Goal: Transaction & Acquisition: Purchase product/service

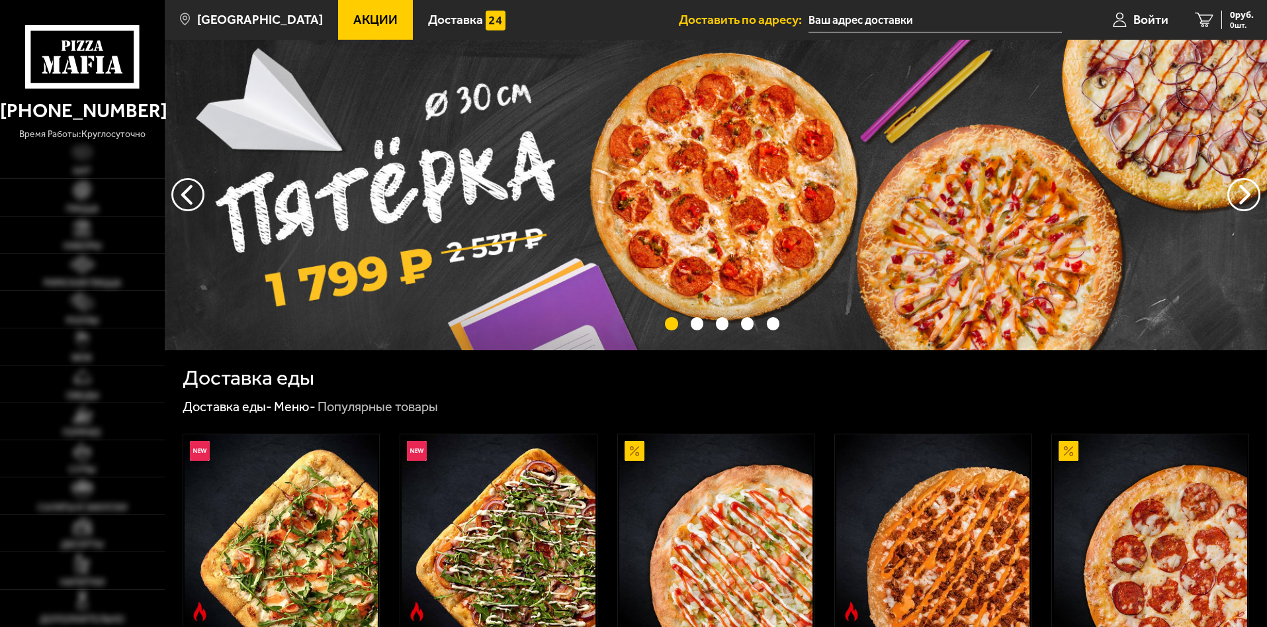
type input "[STREET_ADDRESS]"
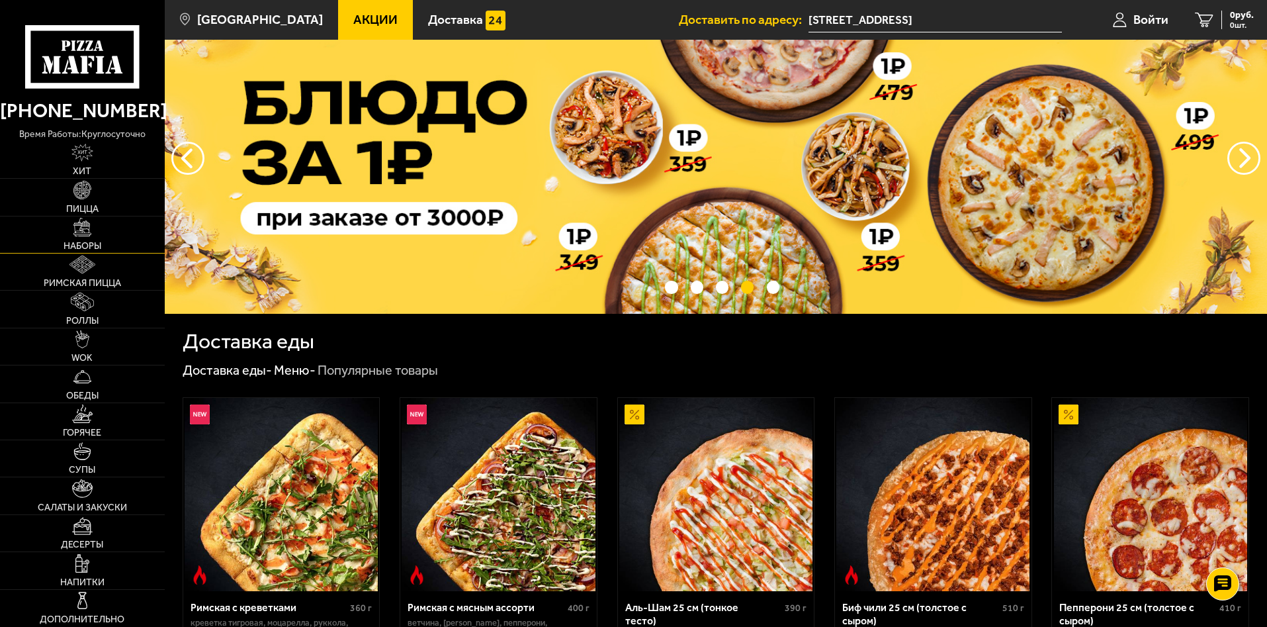
scroll to position [66, 0]
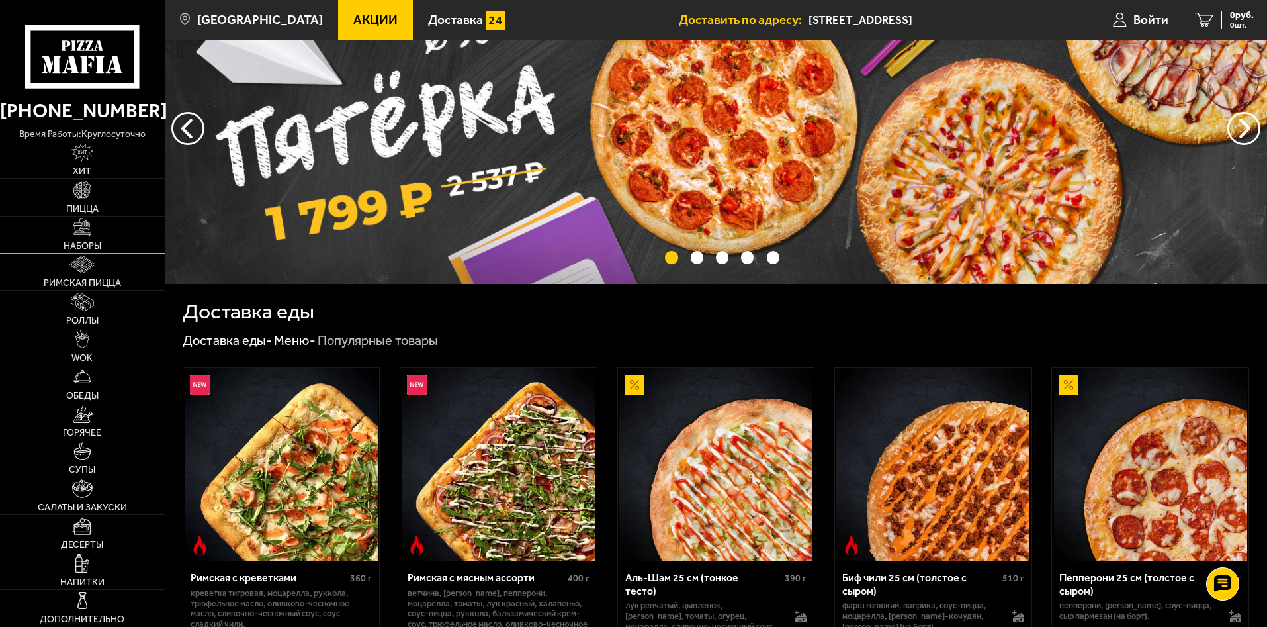
click at [97, 237] on link "Наборы" at bounding box center [82, 234] width 165 height 36
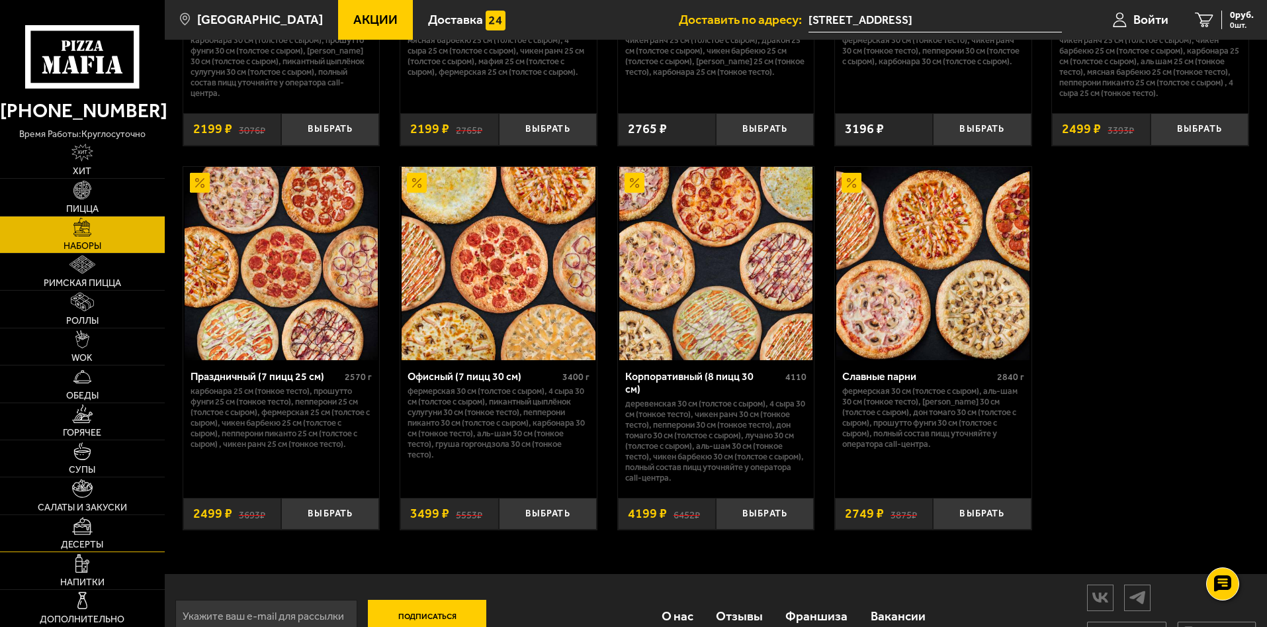
scroll to position [2006, 0]
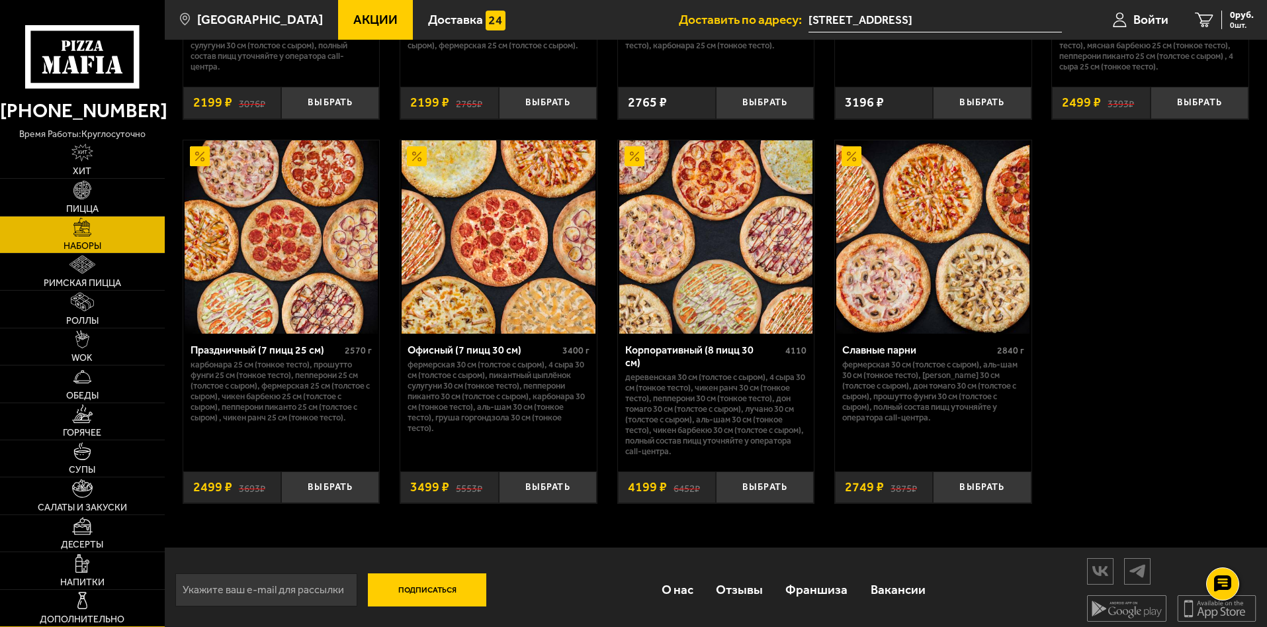
click at [75, 601] on img at bounding box center [82, 600] width 19 height 19
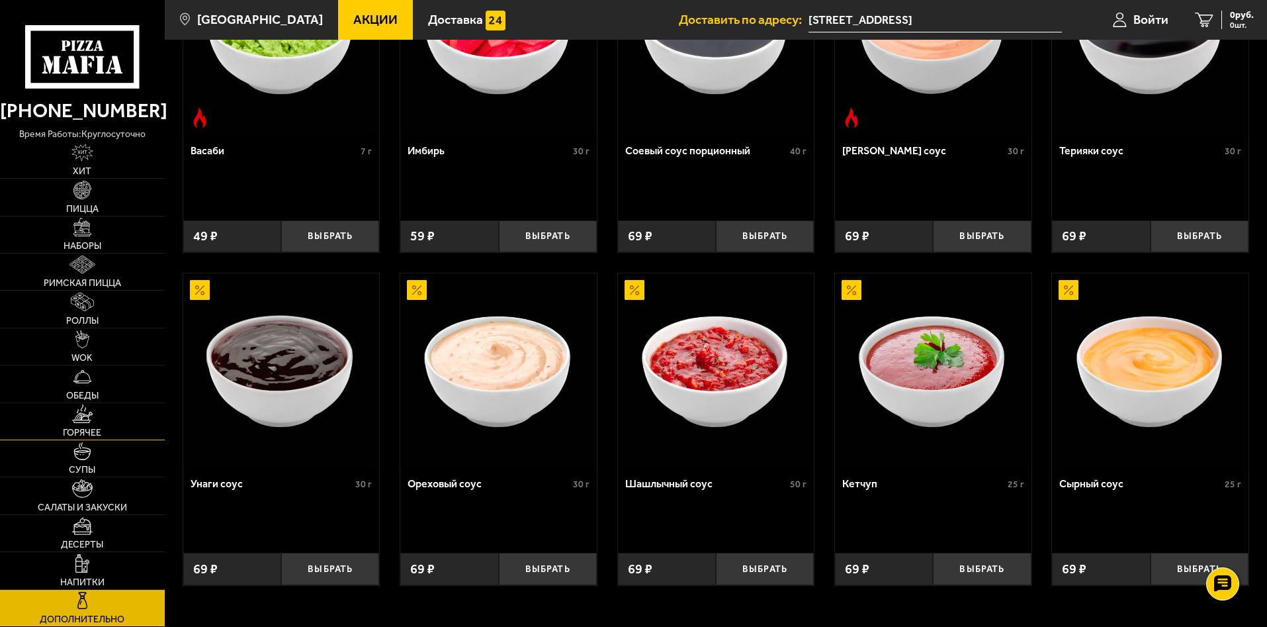
scroll to position [607, 0]
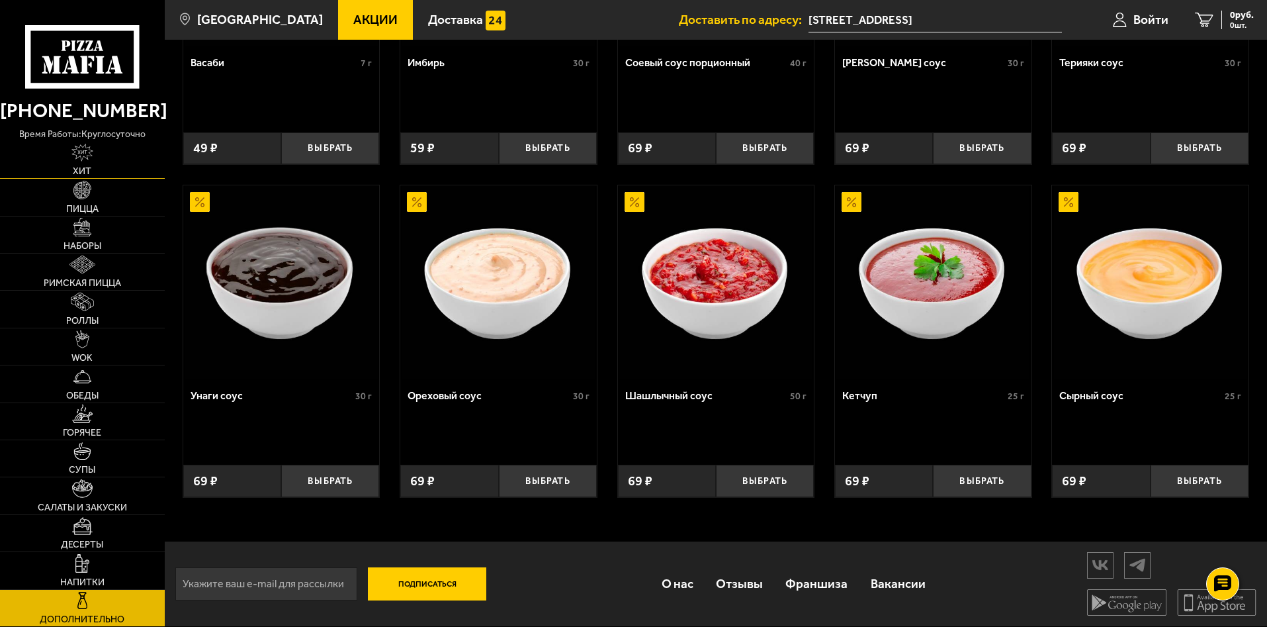
click at [84, 159] on img at bounding box center [82, 153] width 22 height 19
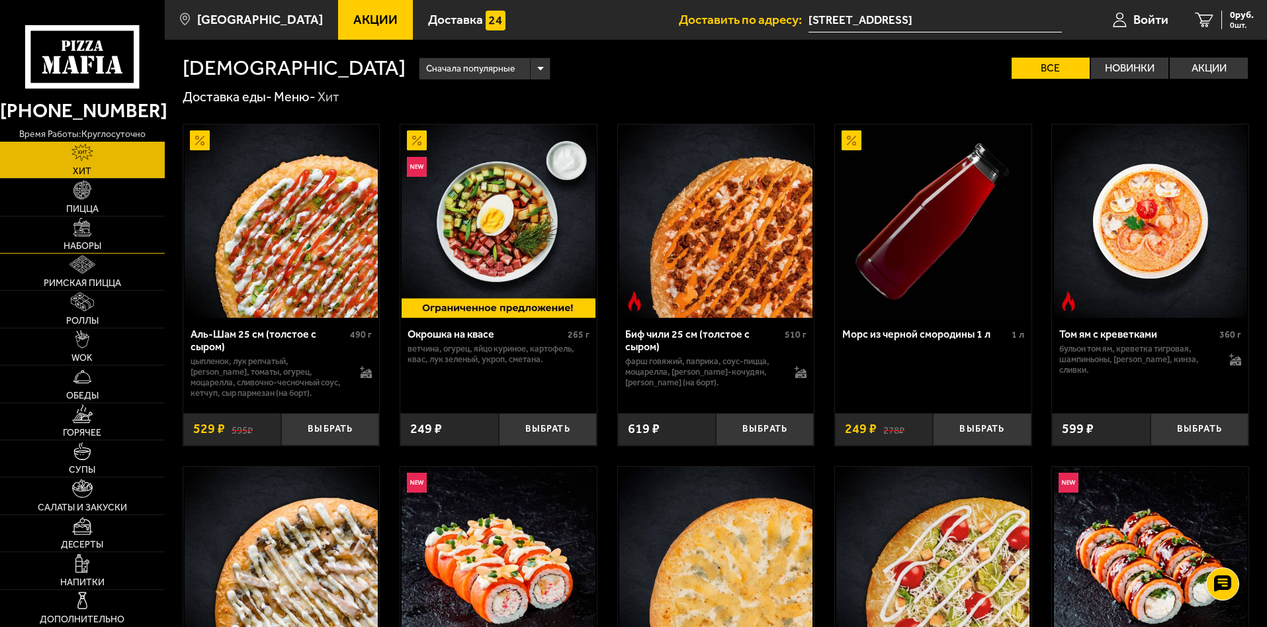
click at [85, 230] on img at bounding box center [82, 227] width 19 height 19
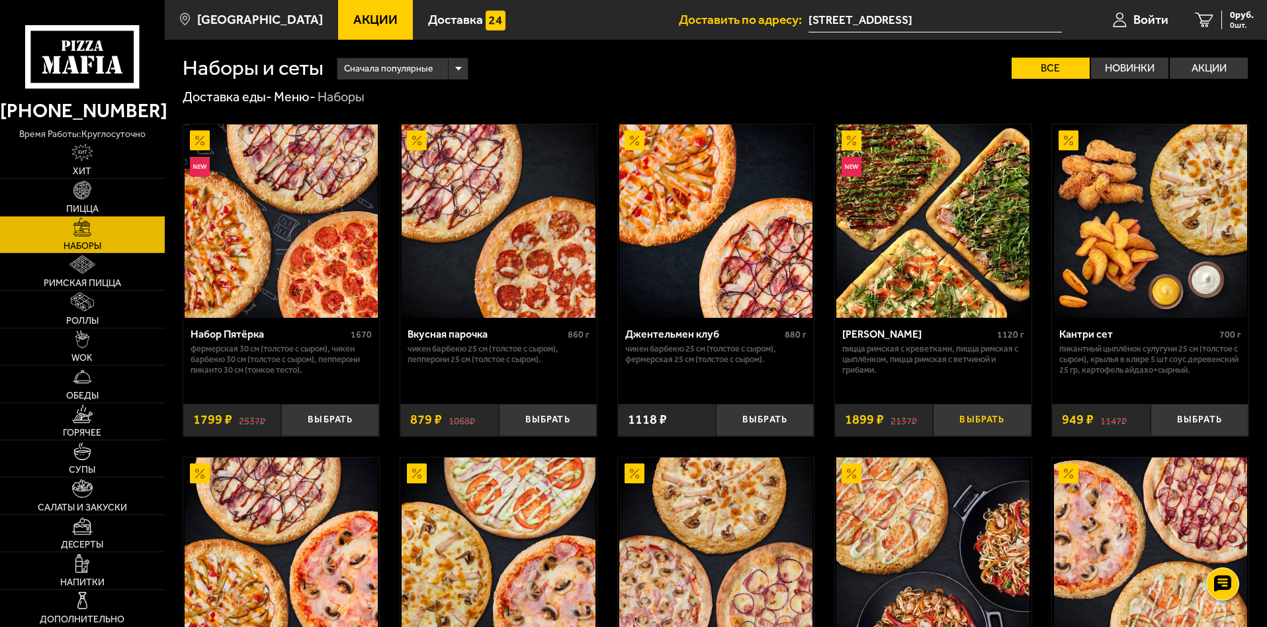
click at [983, 414] on button "Выбрать" at bounding box center [982, 420] width 98 height 32
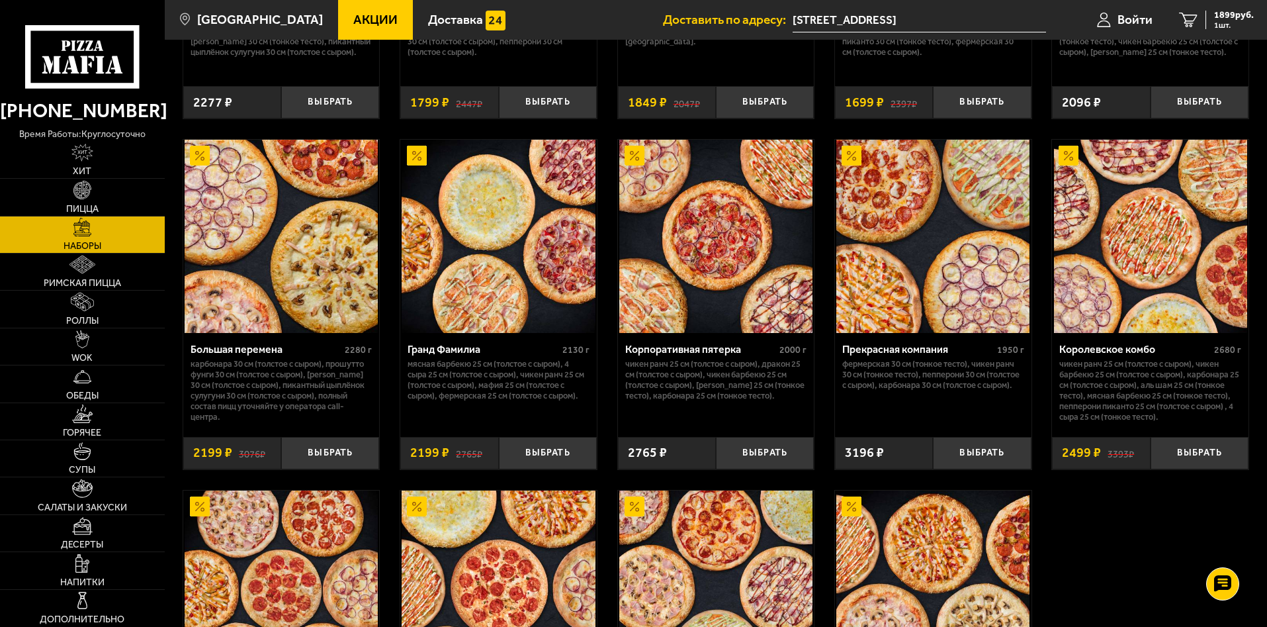
scroll to position [1654, 0]
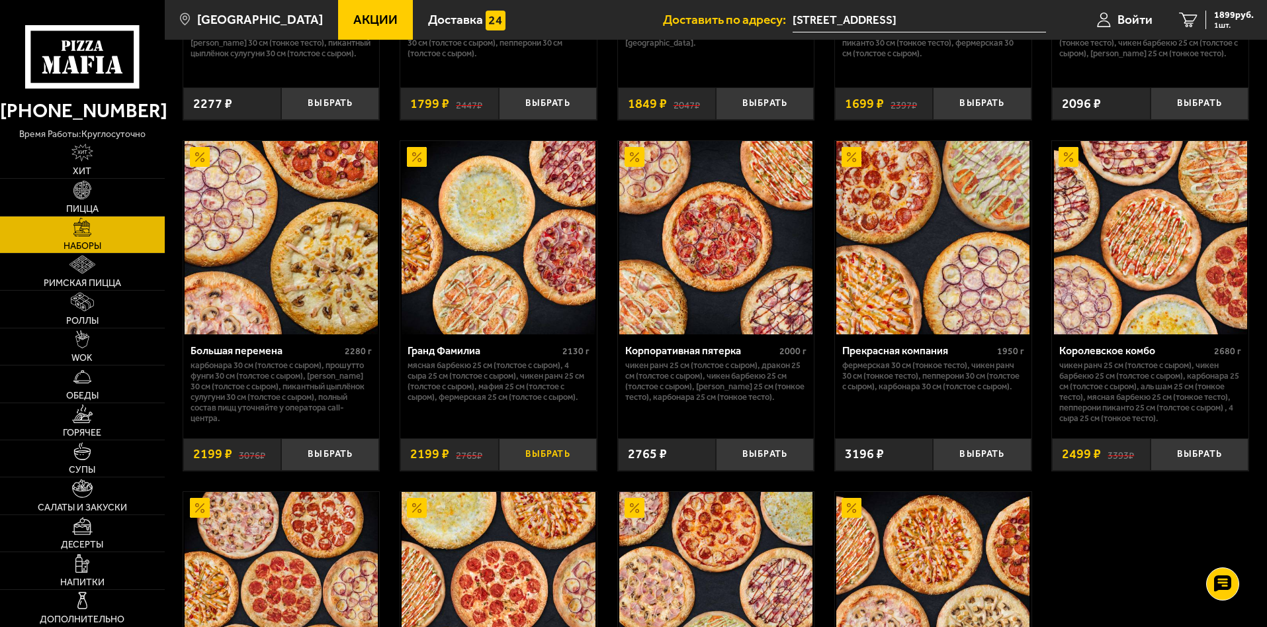
click at [552, 461] on button "Выбрать" at bounding box center [548, 454] width 98 height 32
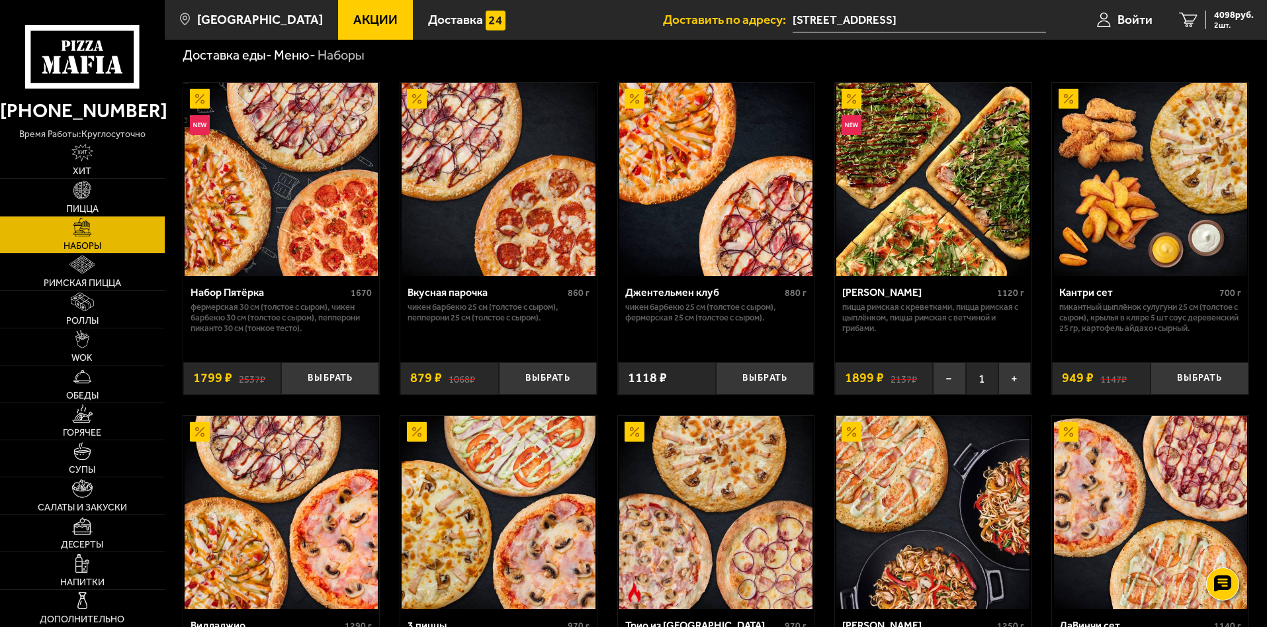
scroll to position [0, 0]
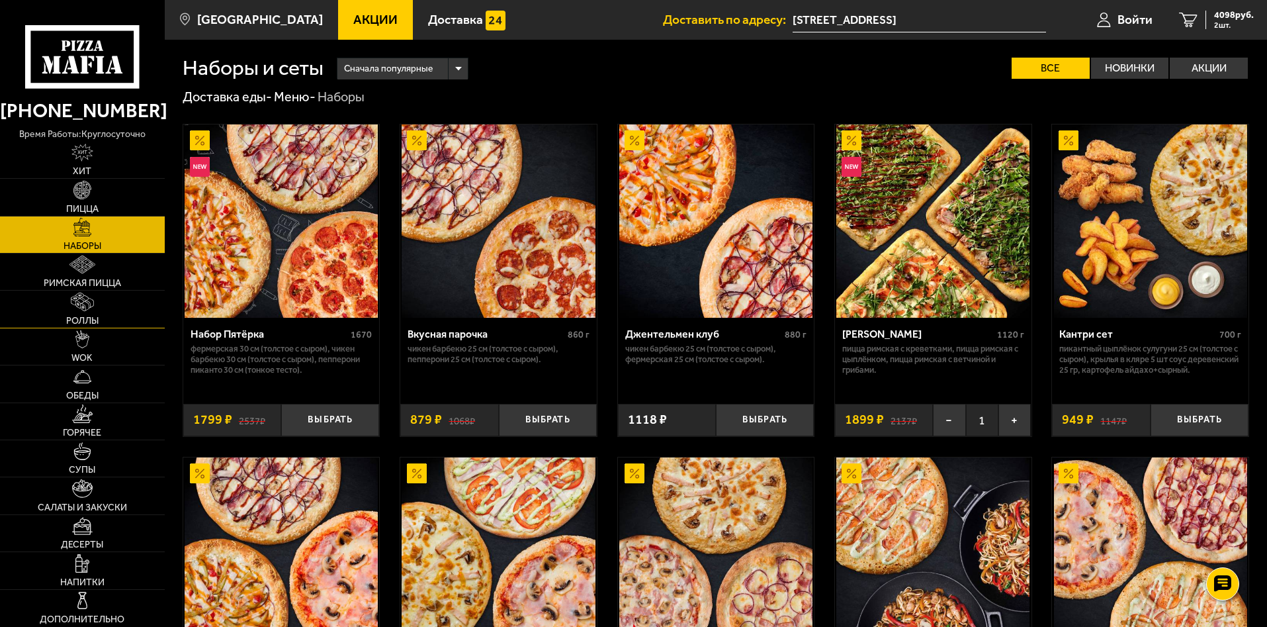
click at [99, 303] on link "Роллы" at bounding box center [82, 309] width 165 height 36
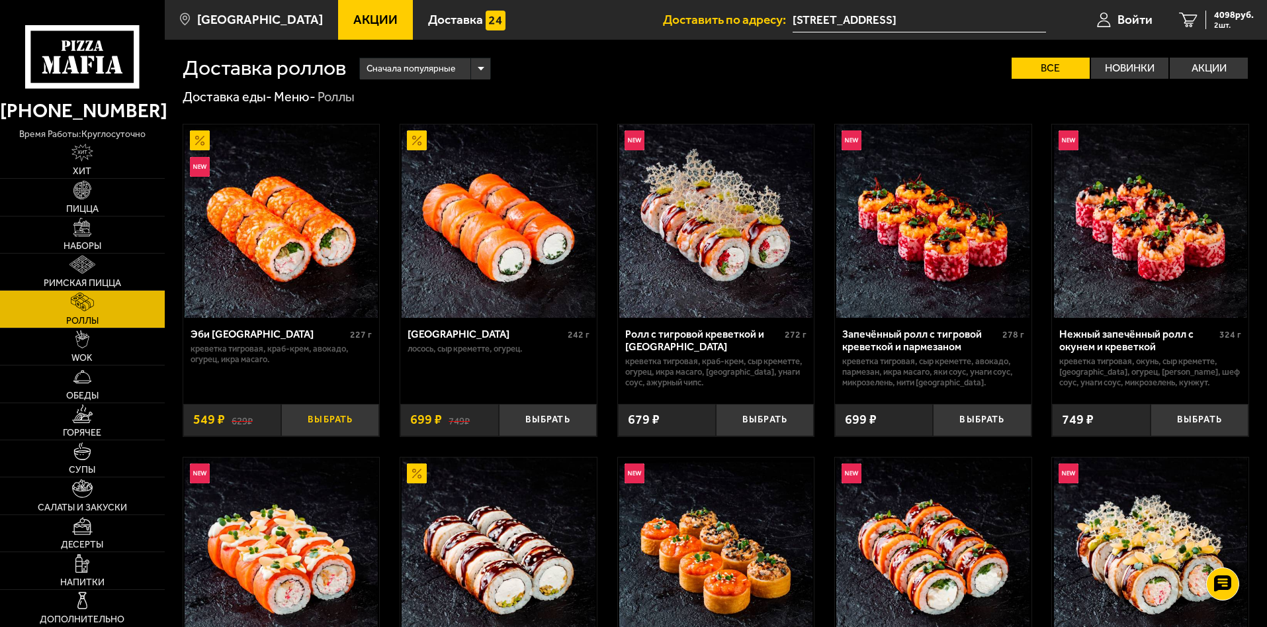
click at [348, 424] on button "Выбрать" at bounding box center [330, 420] width 98 height 32
click at [547, 420] on button "Выбрать" at bounding box center [548, 420] width 98 height 32
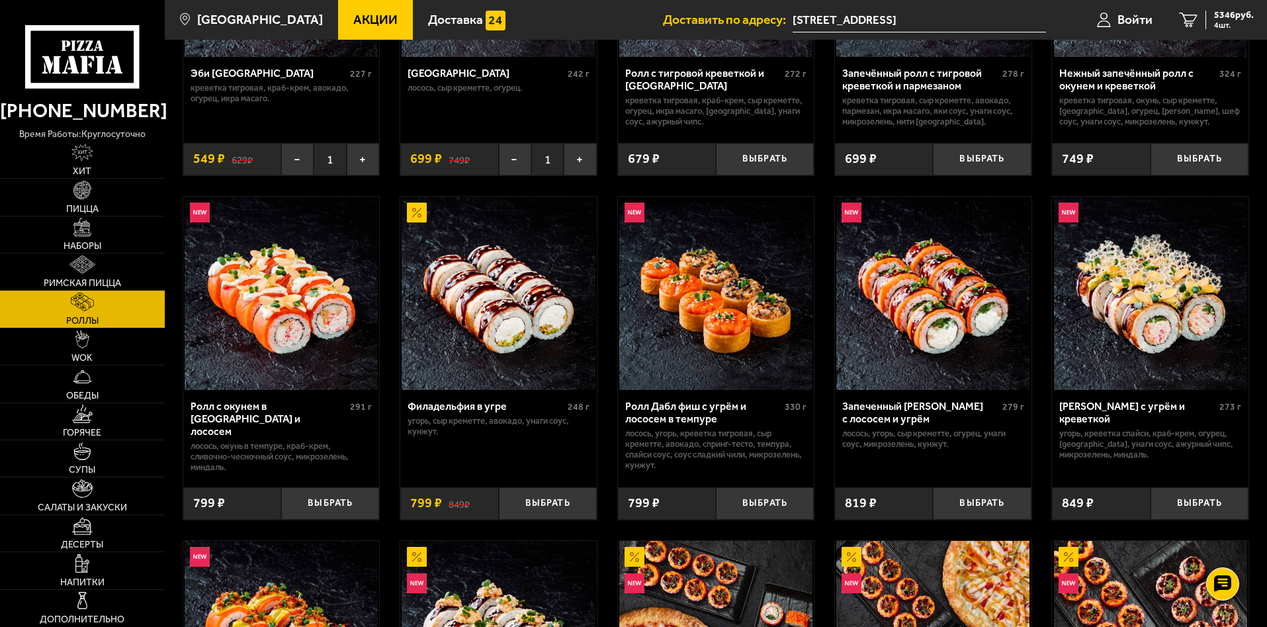
scroll to position [265, 0]
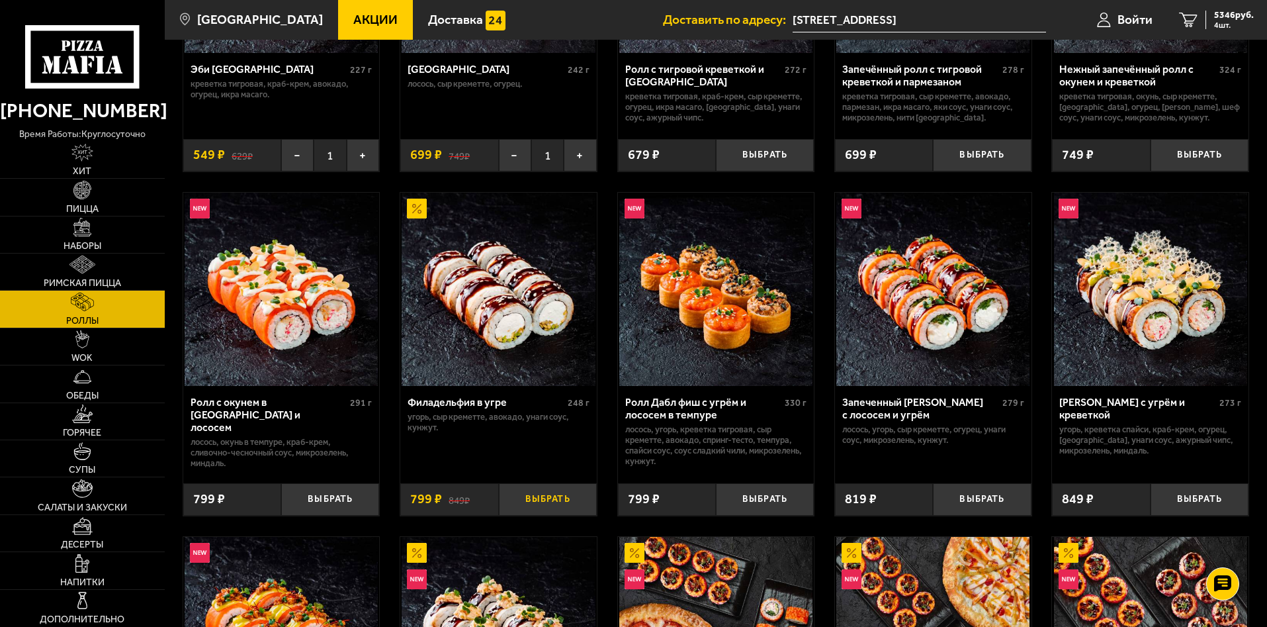
click at [525, 494] on button "Выбрать" at bounding box center [548, 499] width 98 height 32
click at [766, 499] on button "Выбрать" at bounding box center [765, 499] width 98 height 32
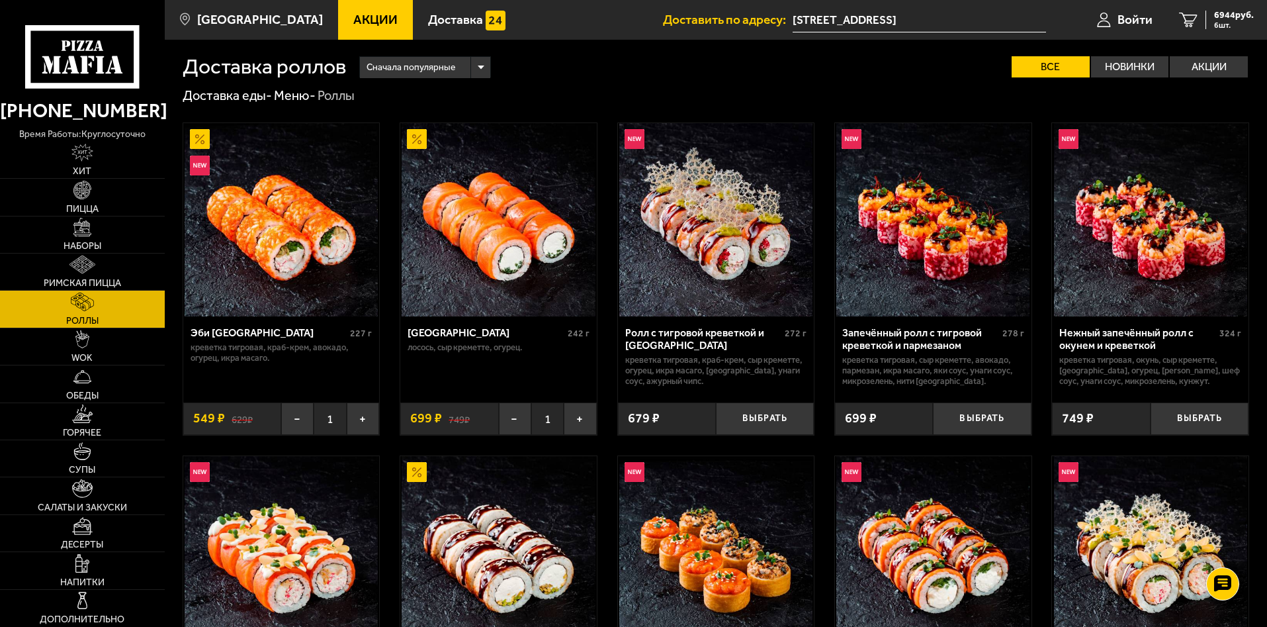
scroll to position [0, 0]
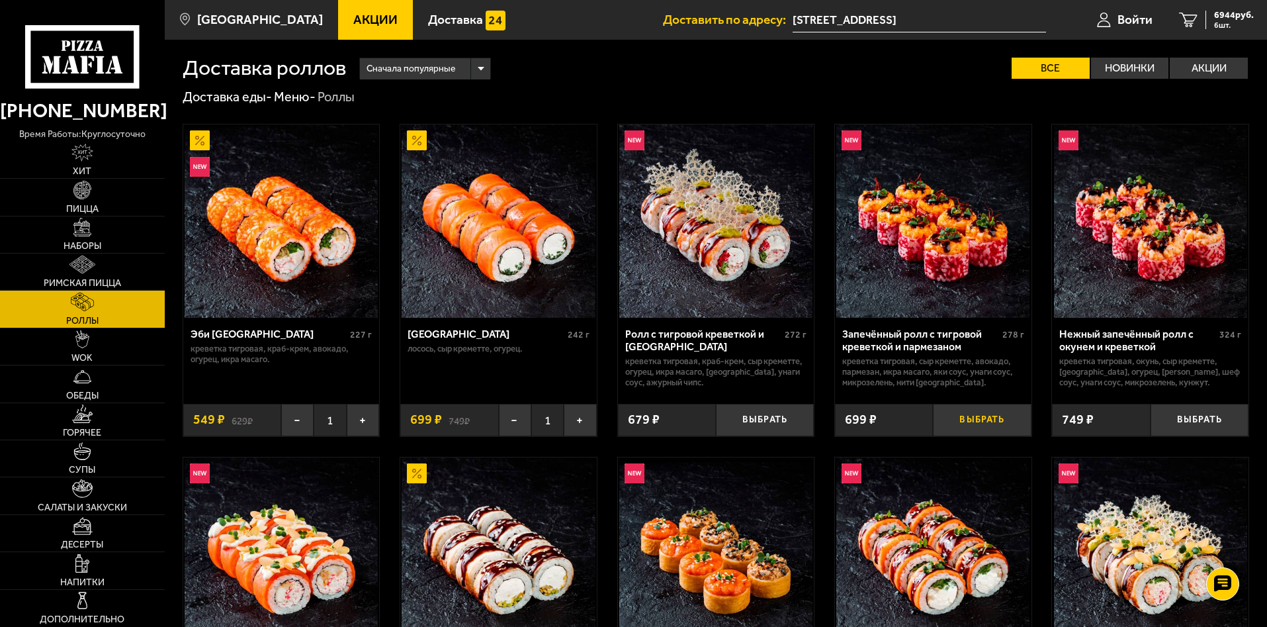
click at [972, 427] on button "Выбрать" at bounding box center [982, 420] width 98 height 32
click at [1228, 15] on span "7643 руб." at bounding box center [1234, 15] width 40 height 9
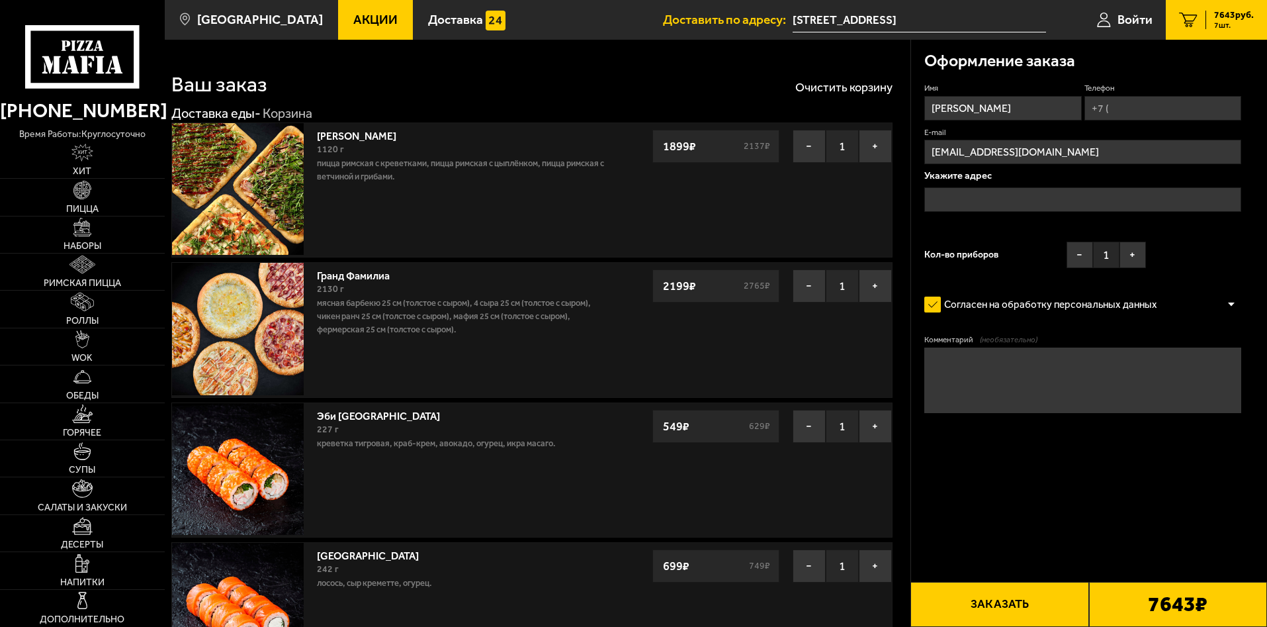
type input "[STREET_ADDRESS]"
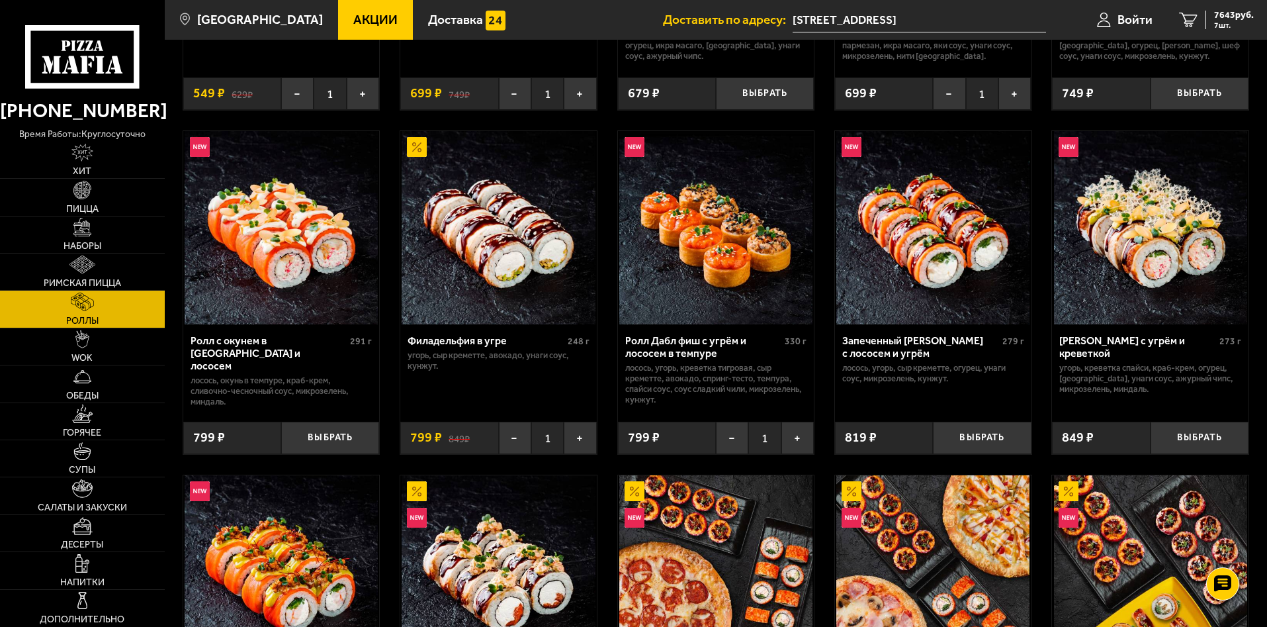
scroll to position [331, 0]
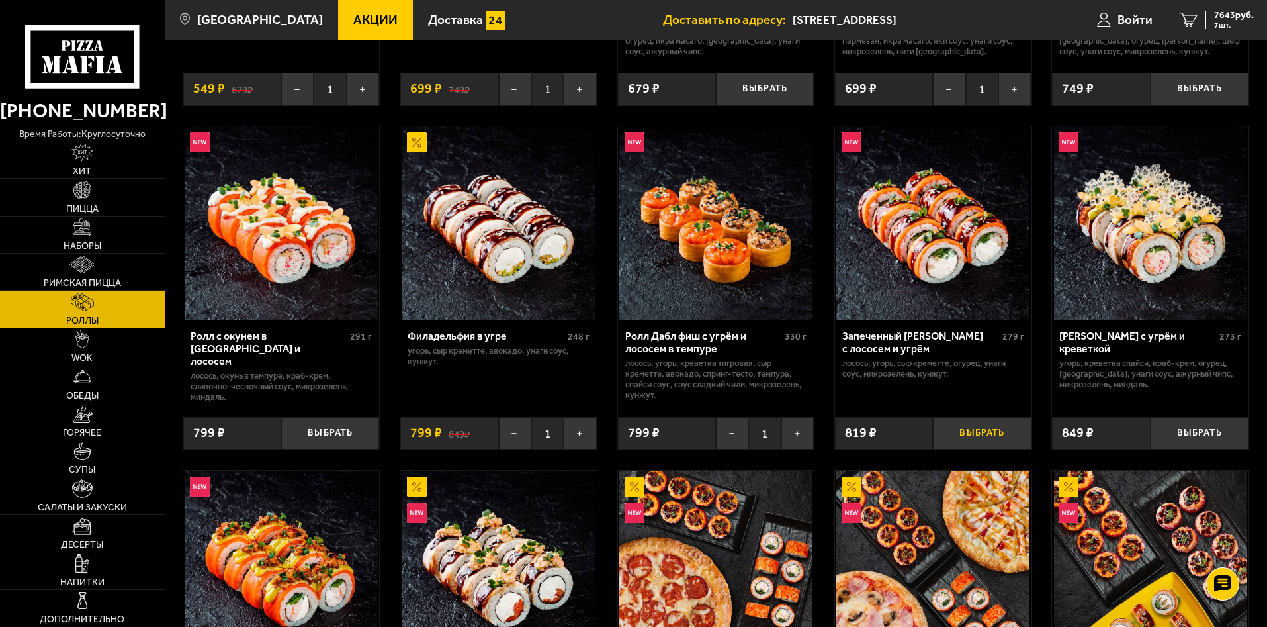
click at [999, 427] on button "Выбрать" at bounding box center [982, 433] width 98 height 32
click at [1257, 22] on link "8 8462 руб. 8 шт." at bounding box center [1216, 20] width 101 height 40
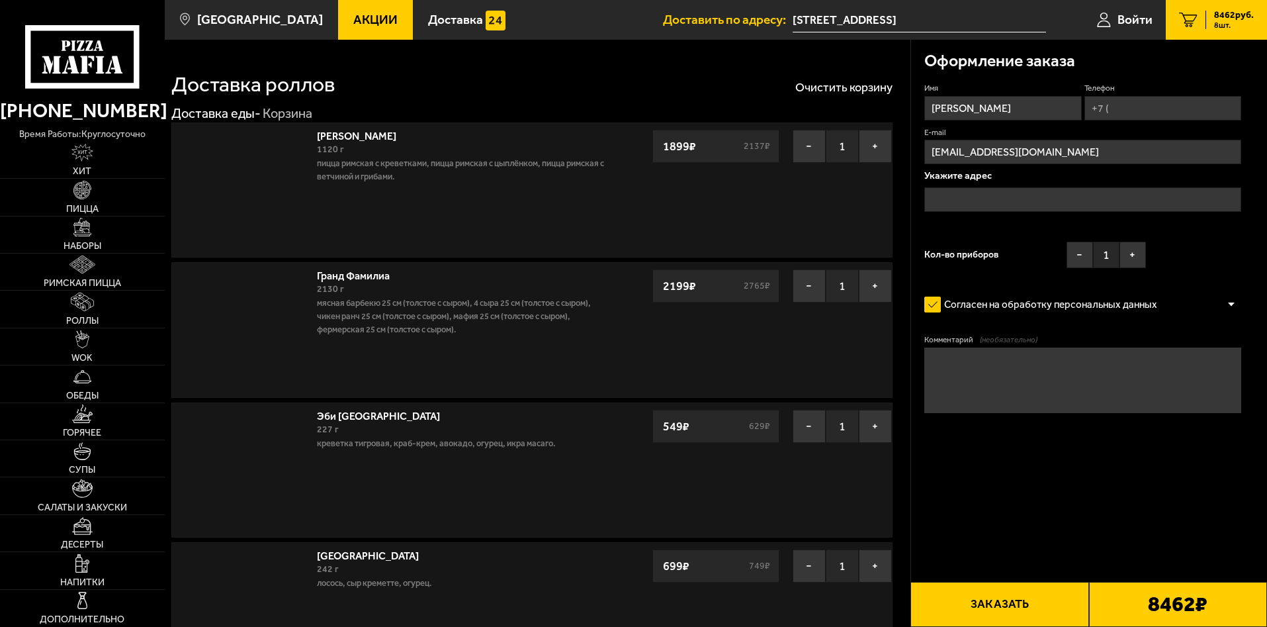
type input "[STREET_ADDRESS]"
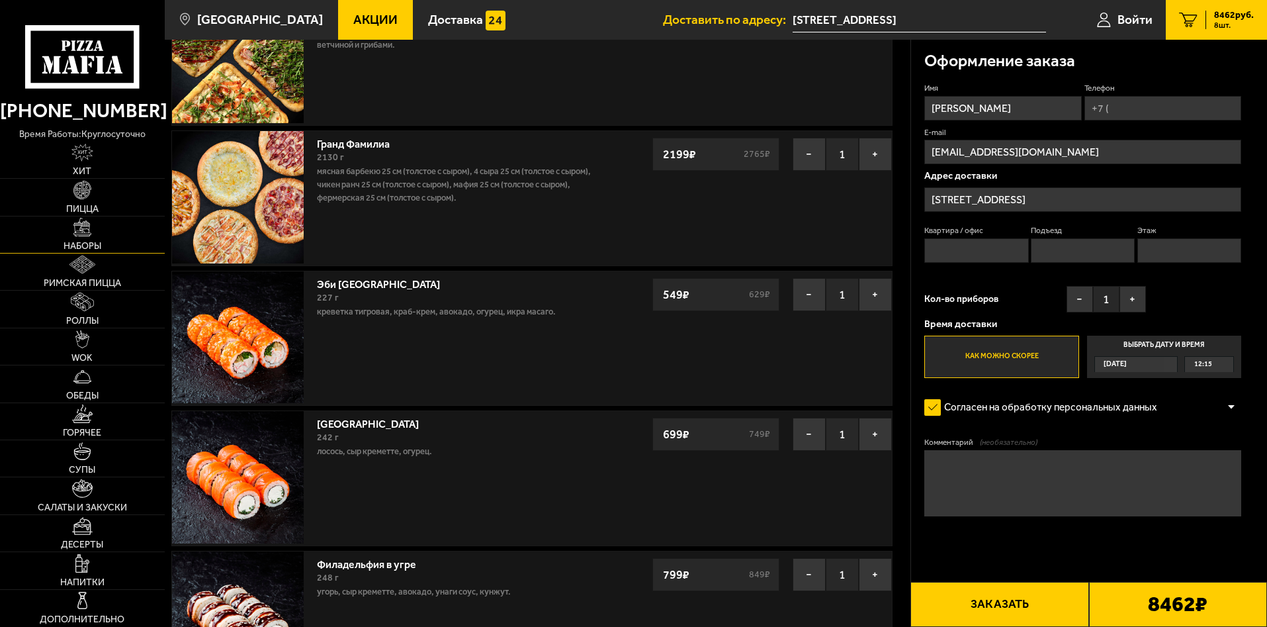
scroll to position [132, 0]
click at [1019, 109] on input "[PERSON_NAME]" at bounding box center [1003, 108] width 157 height 24
type input "[PERSON_NAME]"
click at [1138, 105] on input "Телефон" at bounding box center [1163, 108] width 157 height 24
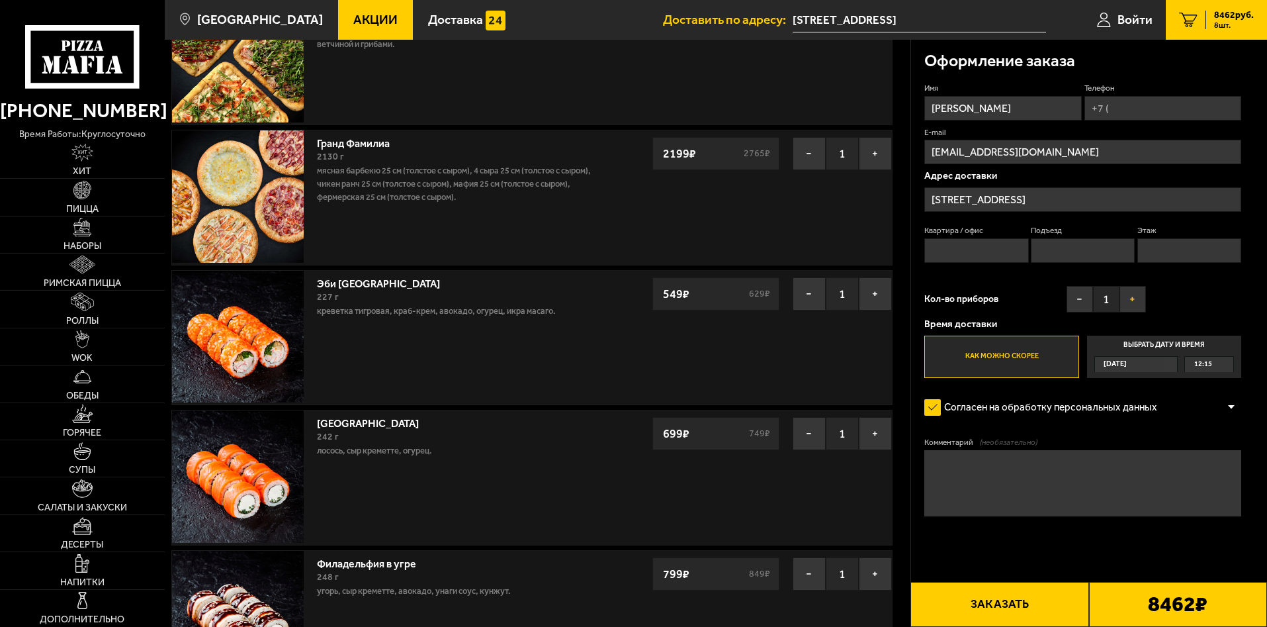
click at [1126, 291] on button "+" at bounding box center [1133, 299] width 26 height 26
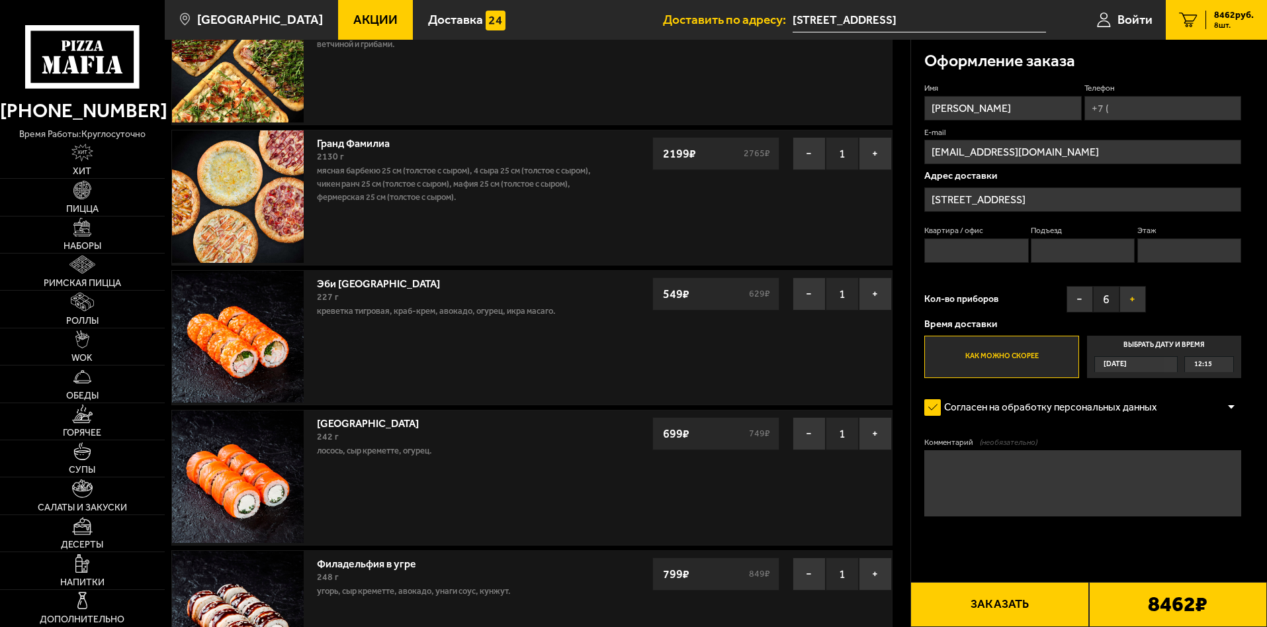
click at [1126, 291] on button "+" at bounding box center [1133, 299] width 26 height 26
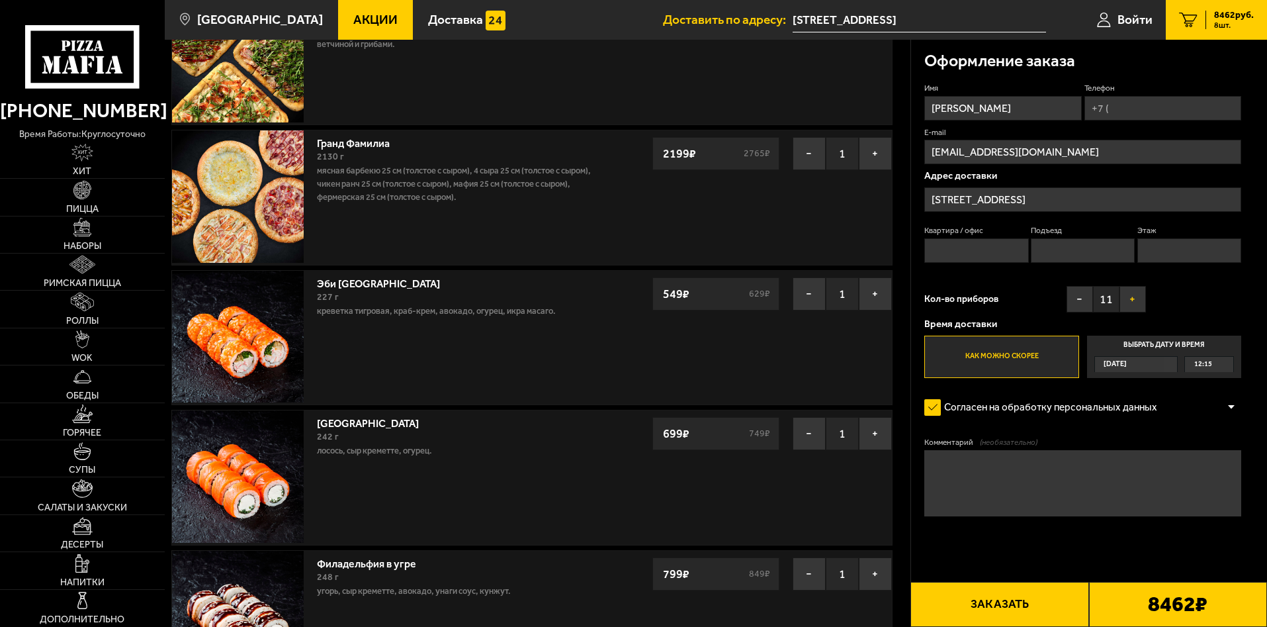
click at [1126, 291] on button "+" at bounding box center [1133, 299] width 26 height 26
click at [1076, 301] on button "−" at bounding box center [1080, 299] width 26 height 26
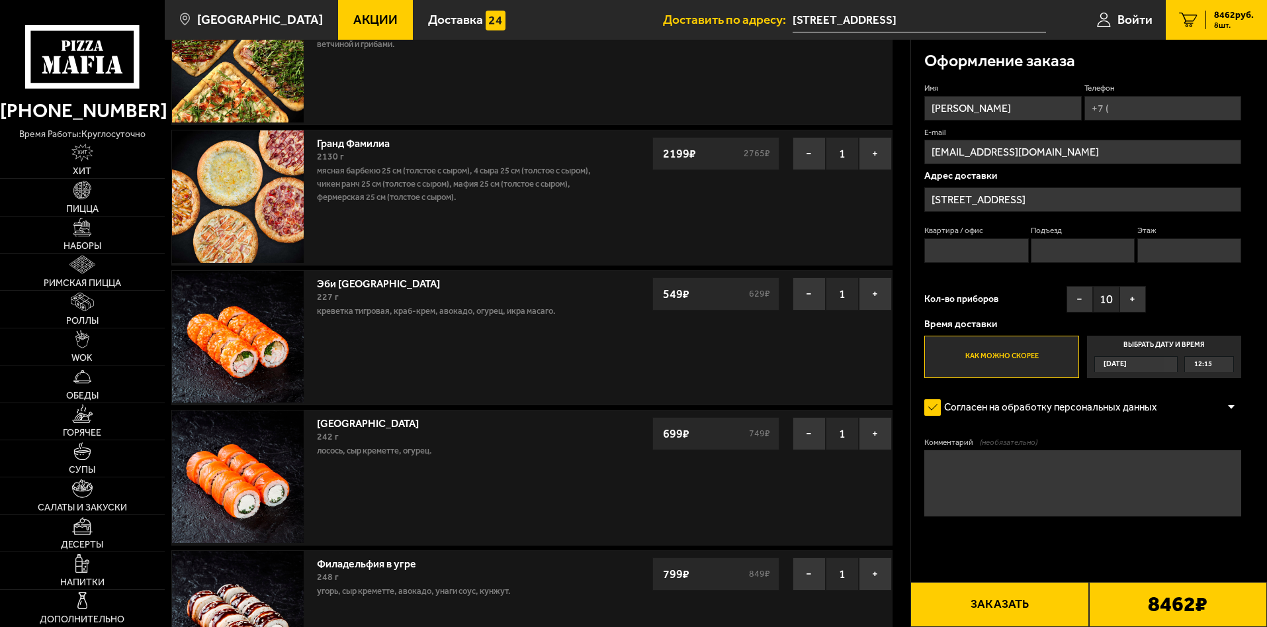
click at [1191, 294] on div "Имя [PERSON_NAME] E-mail [EMAIL_ADDRESS][DOMAIN_NAME] Адрес доставки [STREET_AD…" at bounding box center [1083, 230] width 317 height 295
click at [1138, 100] on input "Телефон" at bounding box center [1163, 108] width 157 height 24
type input "[PHONE_NUMBER]"
click at [979, 251] on input "Квартира / офис" at bounding box center [977, 250] width 104 height 24
type input "2"
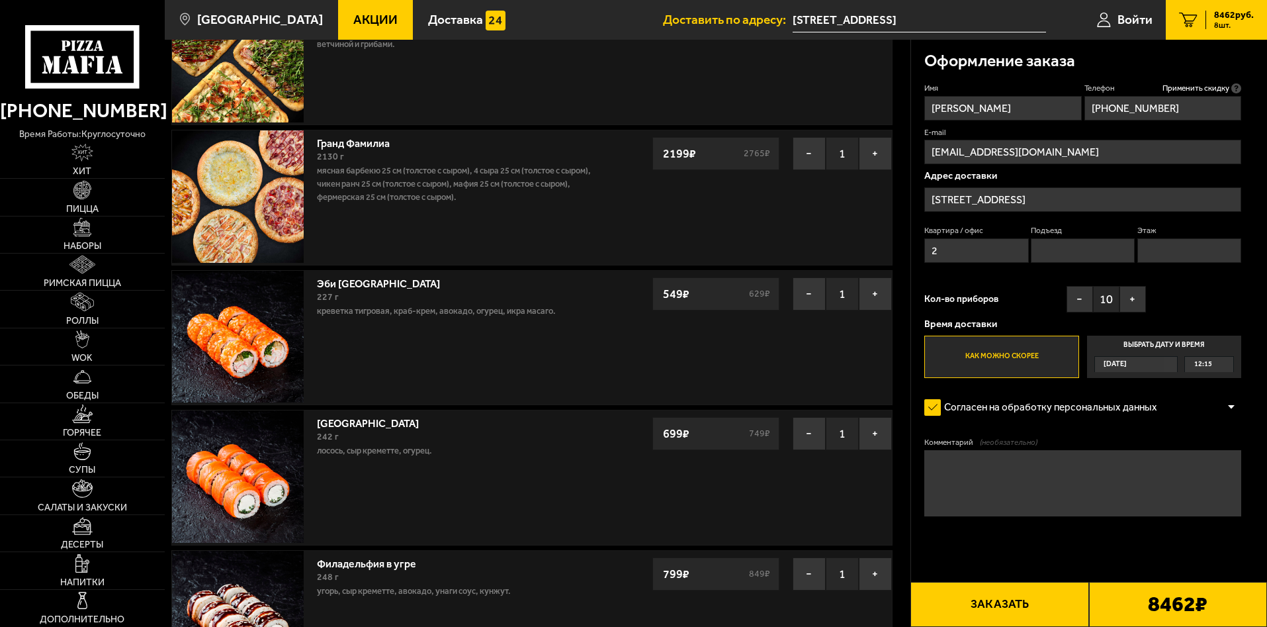
click at [1065, 254] on input "Подъезд" at bounding box center [1083, 250] width 104 height 24
type input "2"
click at [1201, 246] on input "Этаж" at bounding box center [1190, 250] width 104 height 24
type input "1"
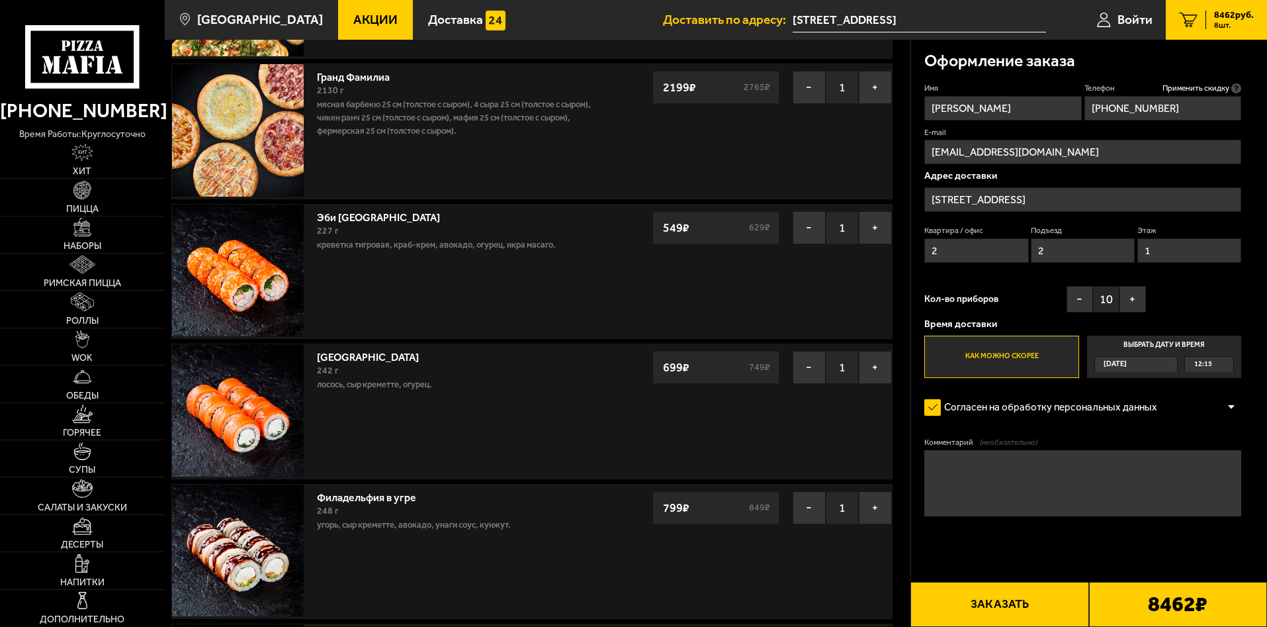
click at [1212, 362] on span "12:15" at bounding box center [1204, 364] width 18 height 15
click at [0, 0] on input "Выбрать дату и время [DATE] 12:15" at bounding box center [0, 0] width 0 height 0
click at [1226, 363] on div "12:15" at bounding box center [1209, 364] width 48 height 15
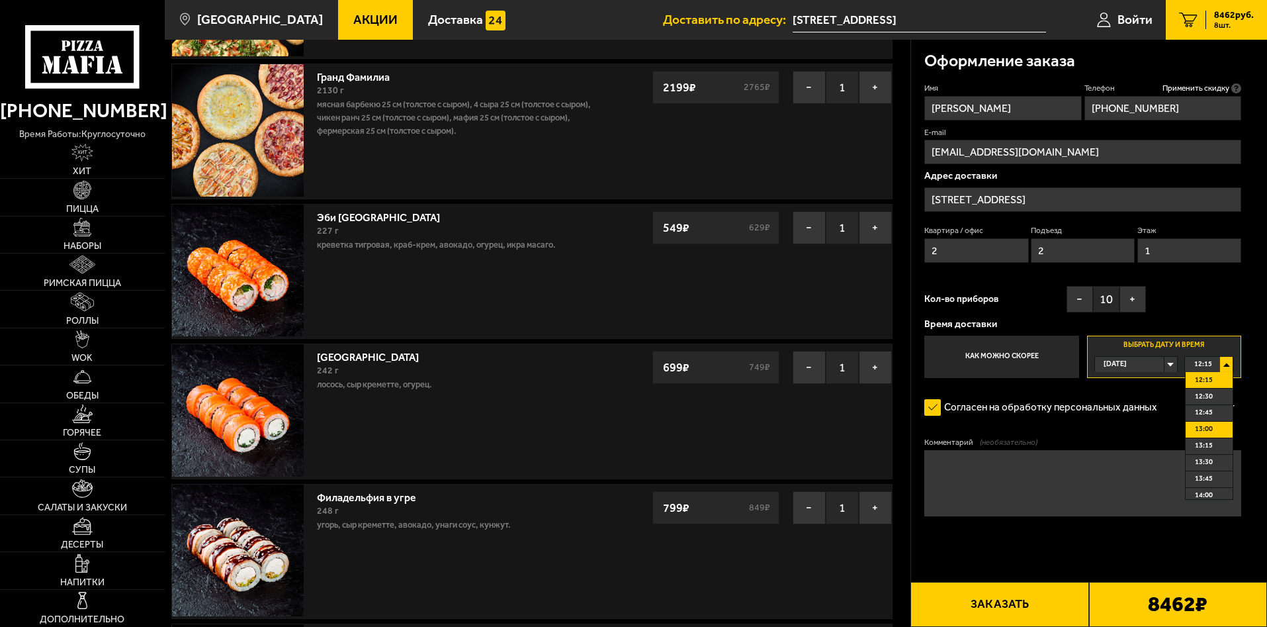
click at [1220, 428] on li "13:00" at bounding box center [1209, 430] width 47 height 17
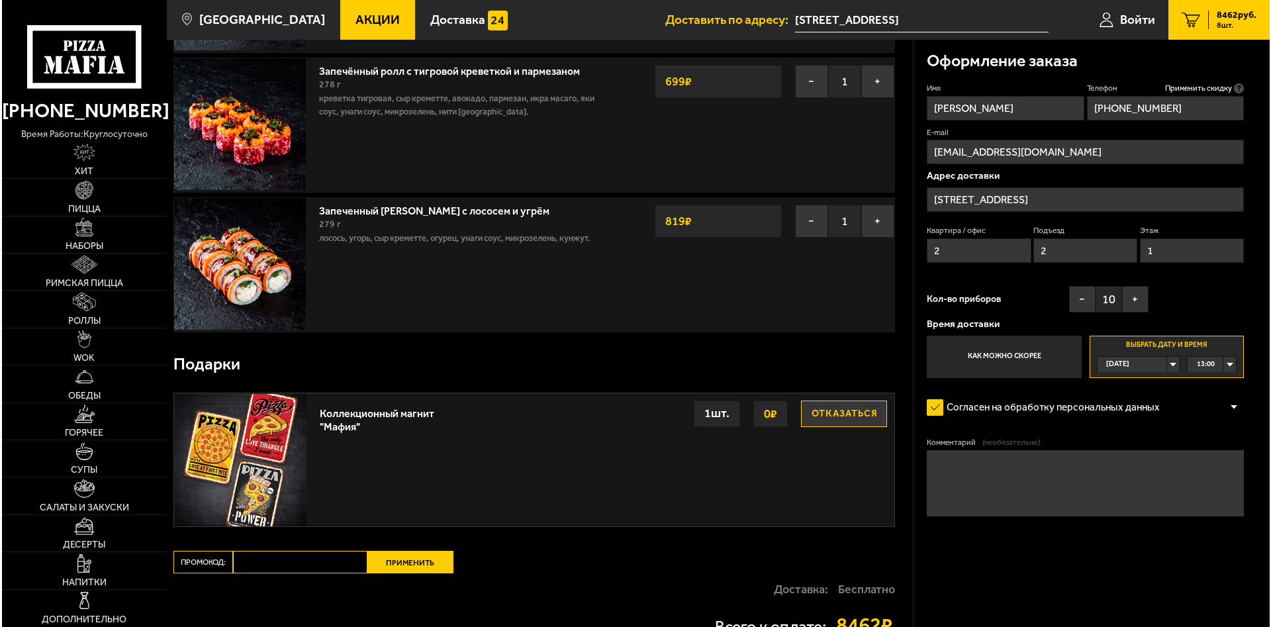
scroll to position [993, 0]
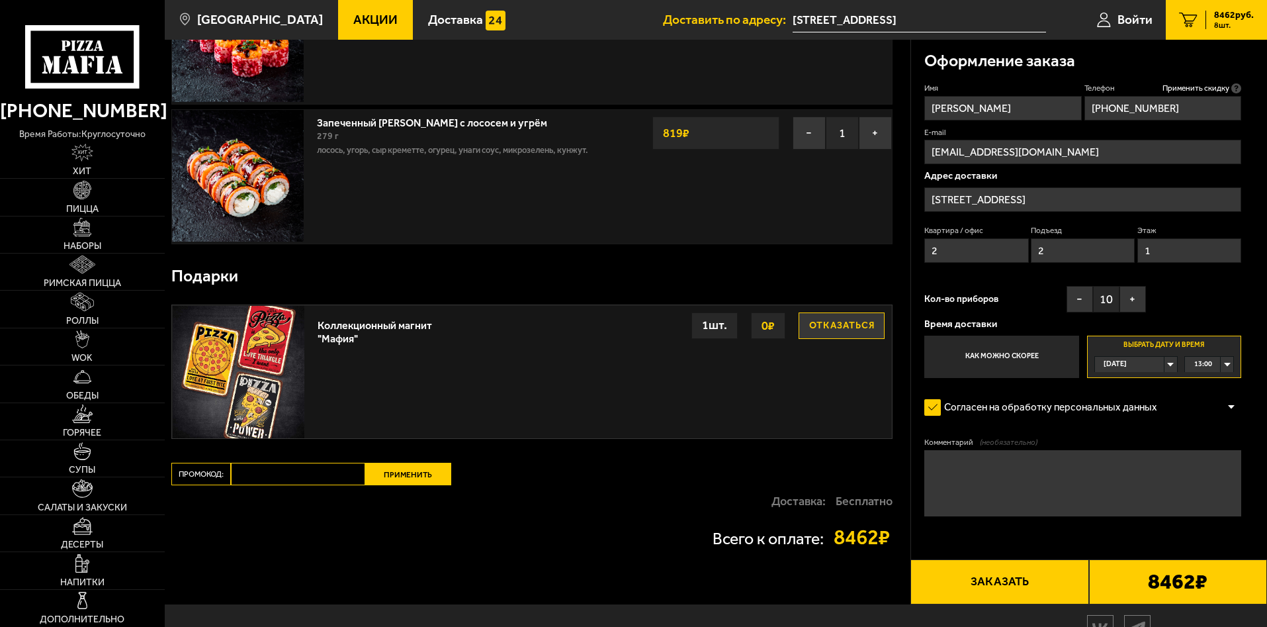
click at [960, 580] on button "Заказать" at bounding box center [1000, 581] width 178 height 45
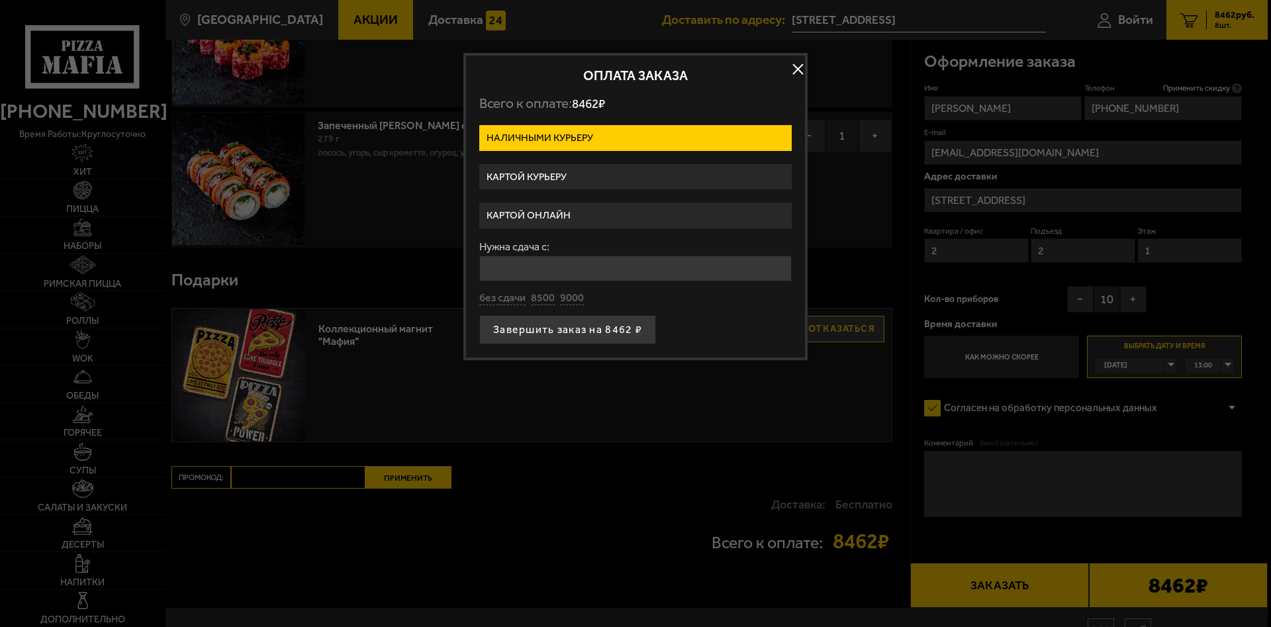
click at [613, 214] on label "Картой онлайн" at bounding box center [635, 216] width 312 height 26
click at [0, 0] on input "Картой онлайн" at bounding box center [0, 0] width 0 height 0
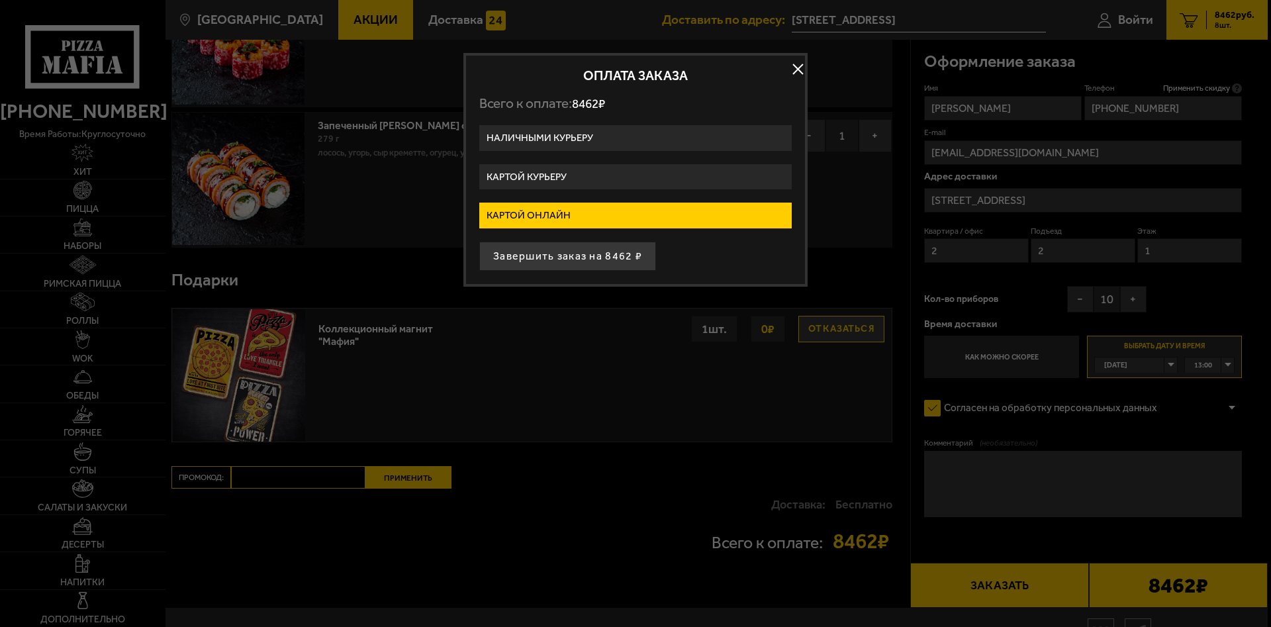
click at [613, 214] on label "Картой онлайн" at bounding box center [635, 216] width 312 height 26
click at [0, 0] on input "Картой онлайн" at bounding box center [0, 0] width 0 height 0
click at [614, 171] on label "Картой курьеру" at bounding box center [635, 177] width 312 height 26
click at [0, 0] on input "Картой курьеру" at bounding box center [0, 0] width 0 height 0
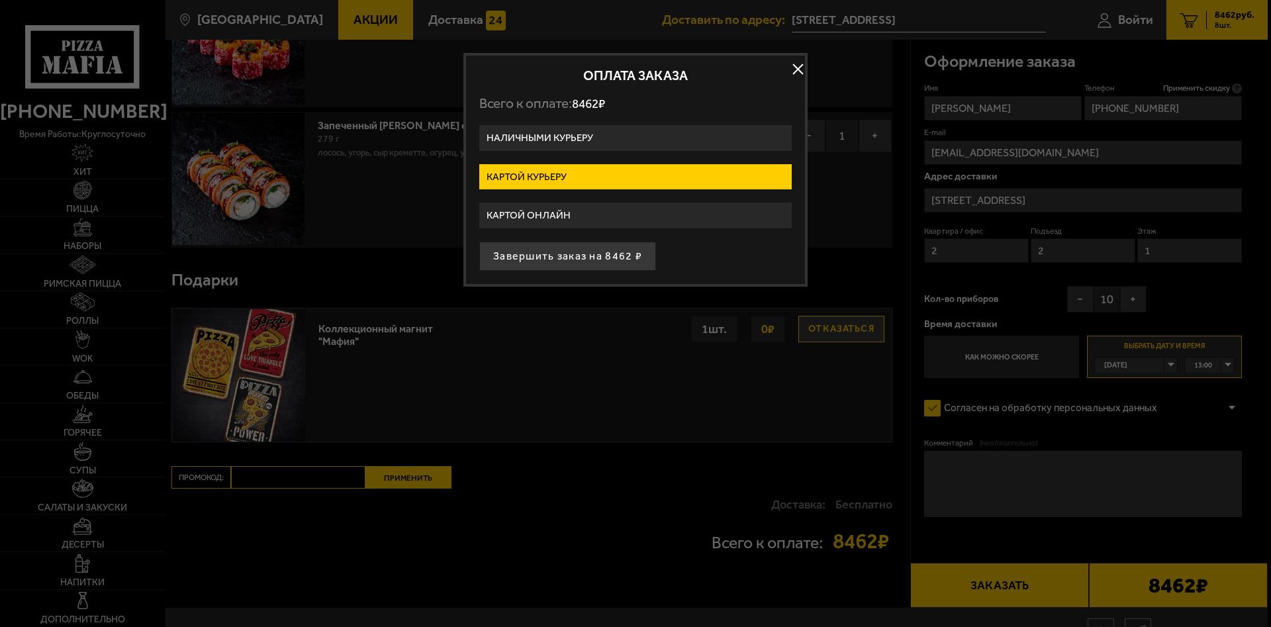
click at [618, 215] on label "Картой онлайн" at bounding box center [635, 216] width 312 height 26
click at [0, 0] on input "Картой онлайн" at bounding box center [0, 0] width 0 height 0
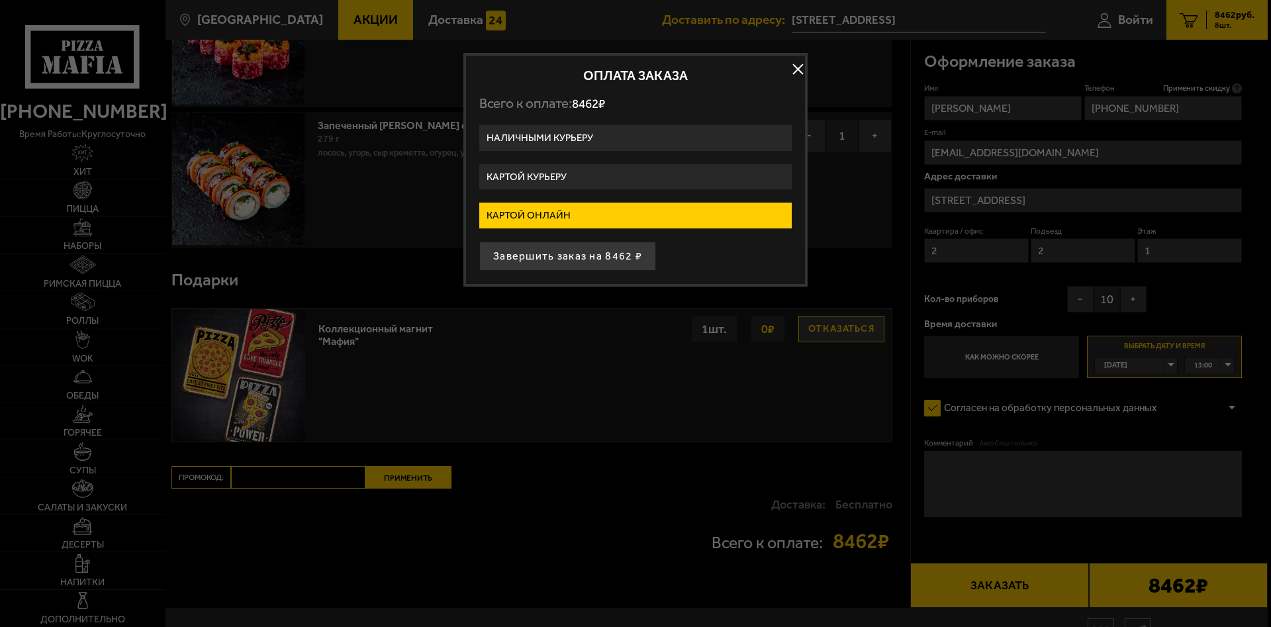
click at [623, 170] on label "Картой курьеру" at bounding box center [635, 177] width 312 height 26
click at [0, 0] on input "Картой курьеру" at bounding box center [0, 0] width 0 height 0
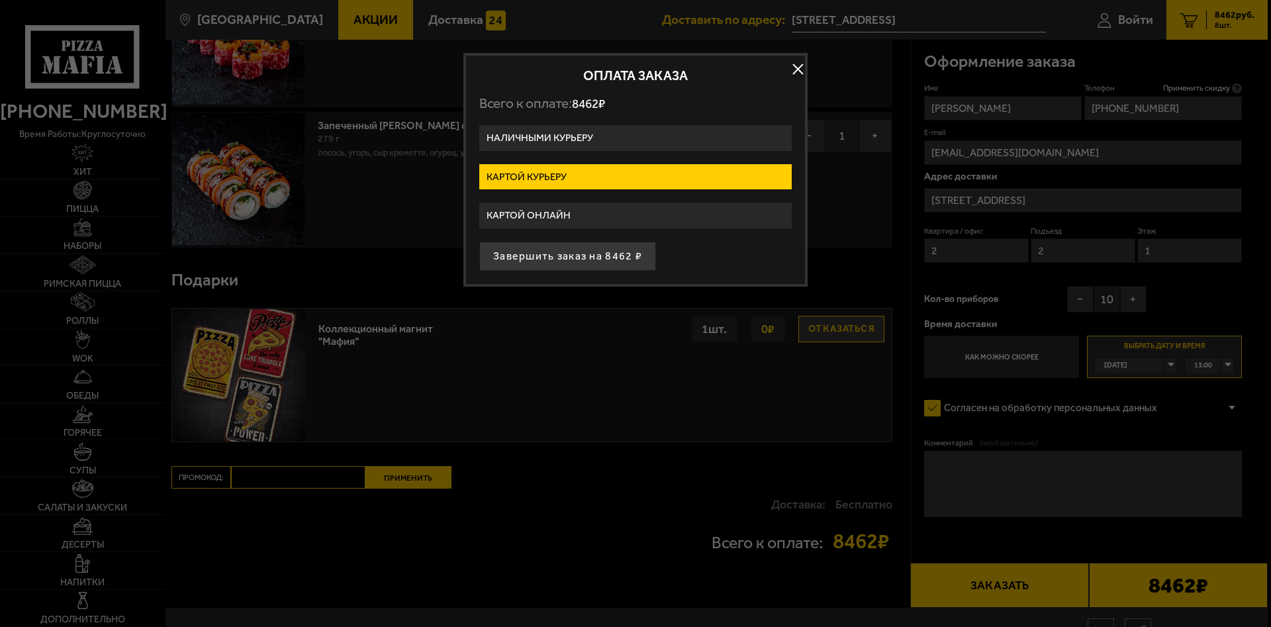
click at [631, 132] on label "Наличными курьеру" at bounding box center [635, 138] width 312 height 26
click at [0, 0] on input "Наличными курьеру" at bounding box center [0, 0] width 0 height 0
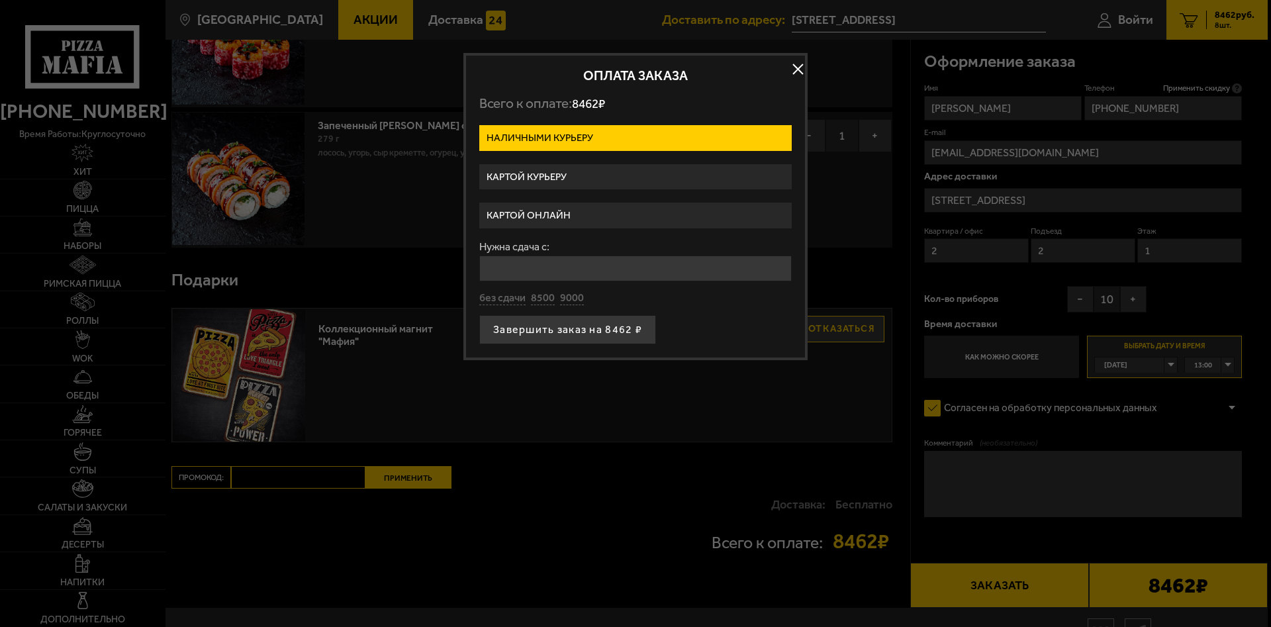
click at [594, 275] on input "Нужна сдача с:" at bounding box center [635, 268] width 312 height 26
click at [539, 300] on div "Нужна сдача с: без сдачи 8500 9000" at bounding box center [635, 274] width 312 height 64
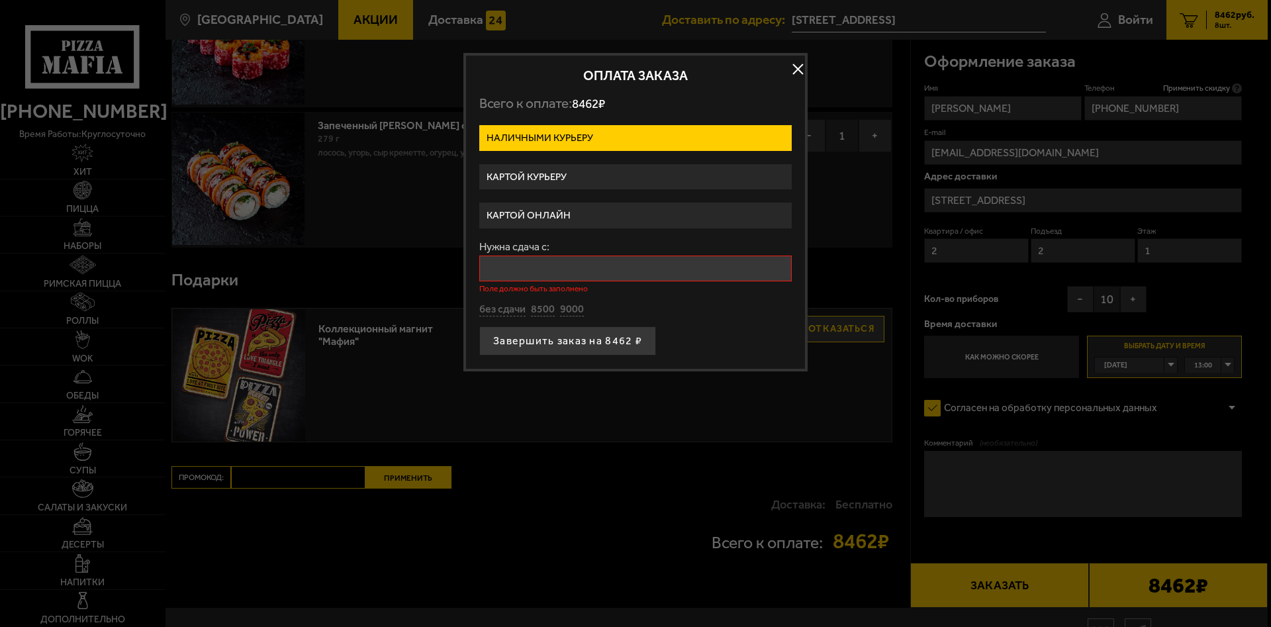
click at [566, 269] on input "Нужна сдача с:" at bounding box center [635, 268] width 312 height 26
click at [638, 319] on form "Наличными курьеру Картой курьеру Картой онлайн Нужна сдача с: Поле должно быть …" at bounding box center [635, 240] width 312 height 230
click at [623, 208] on label "Картой онлайн" at bounding box center [635, 216] width 312 height 26
click at [0, 0] on input "Картой онлайн" at bounding box center [0, 0] width 0 height 0
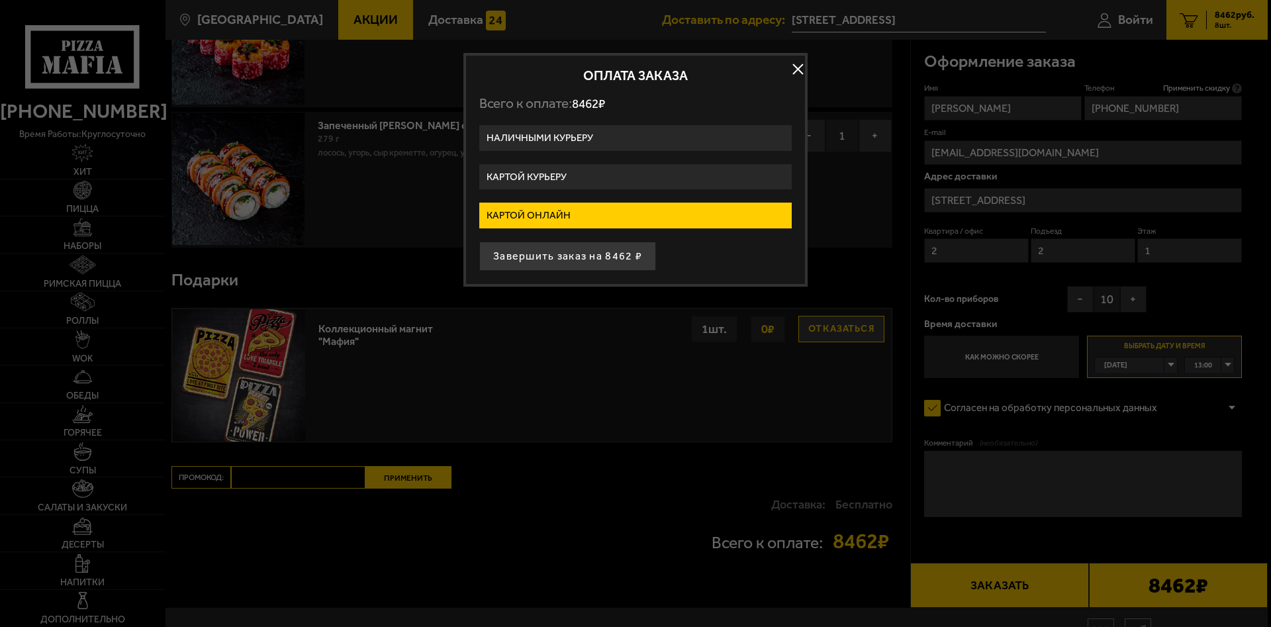
click at [649, 173] on label "Картой курьеру" at bounding box center [635, 177] width 312 height 26
click at [0, 0] on input "Картой курьеру" at bounding box center [0, 0] width 0 height 0
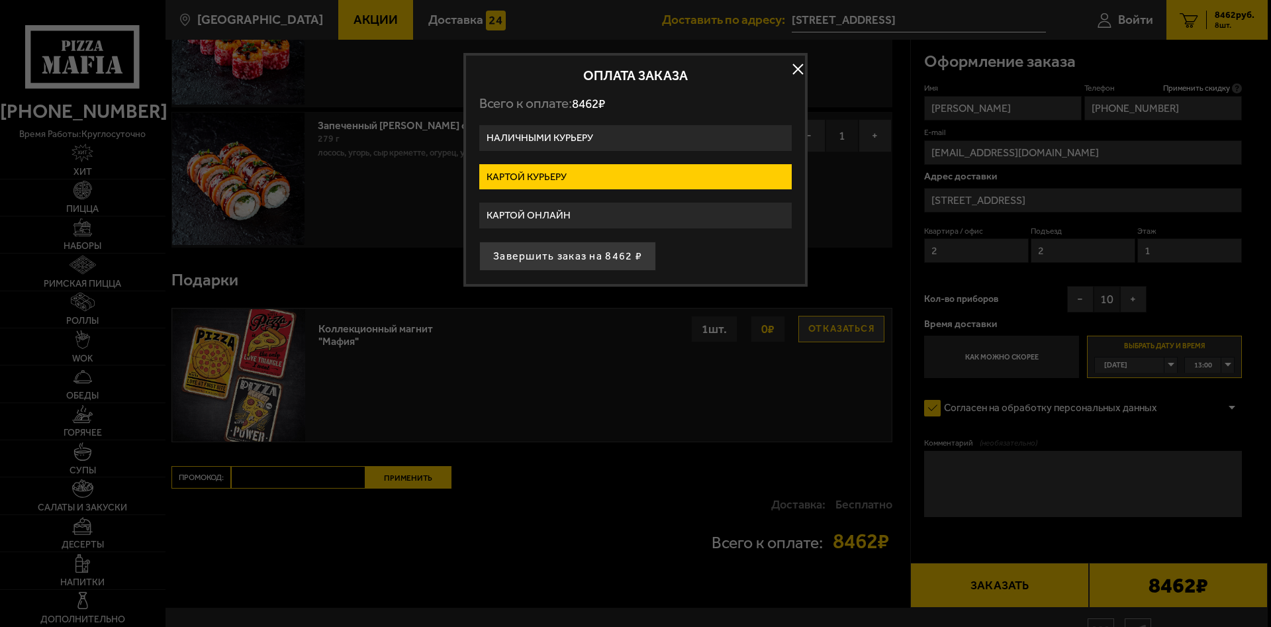
click at [649, 132] on label "Наличными курьеру" at bounding box center [635, 138] width 312 height 26
click at [0, 0] on input "Наличными курьеру" at bounding box center [0, 0] width 0 height 0
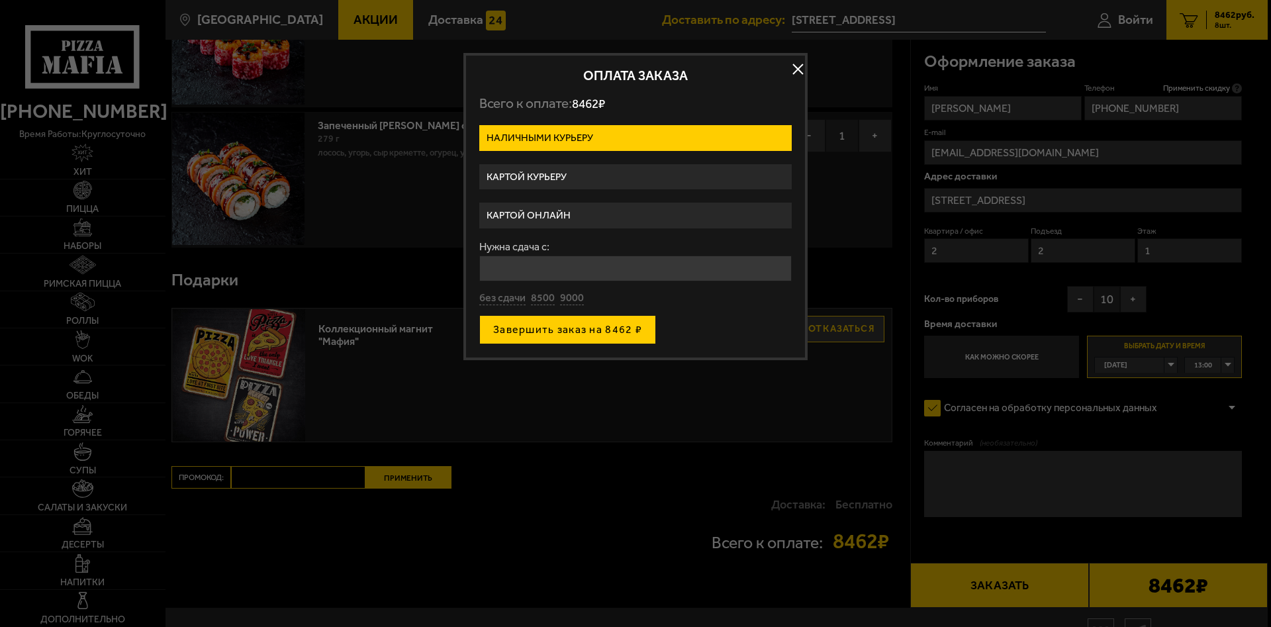
click at [619, 335] on button "Завершить заказ на 8462 ₽" at bounding box center [567, 329] width 177 height 29
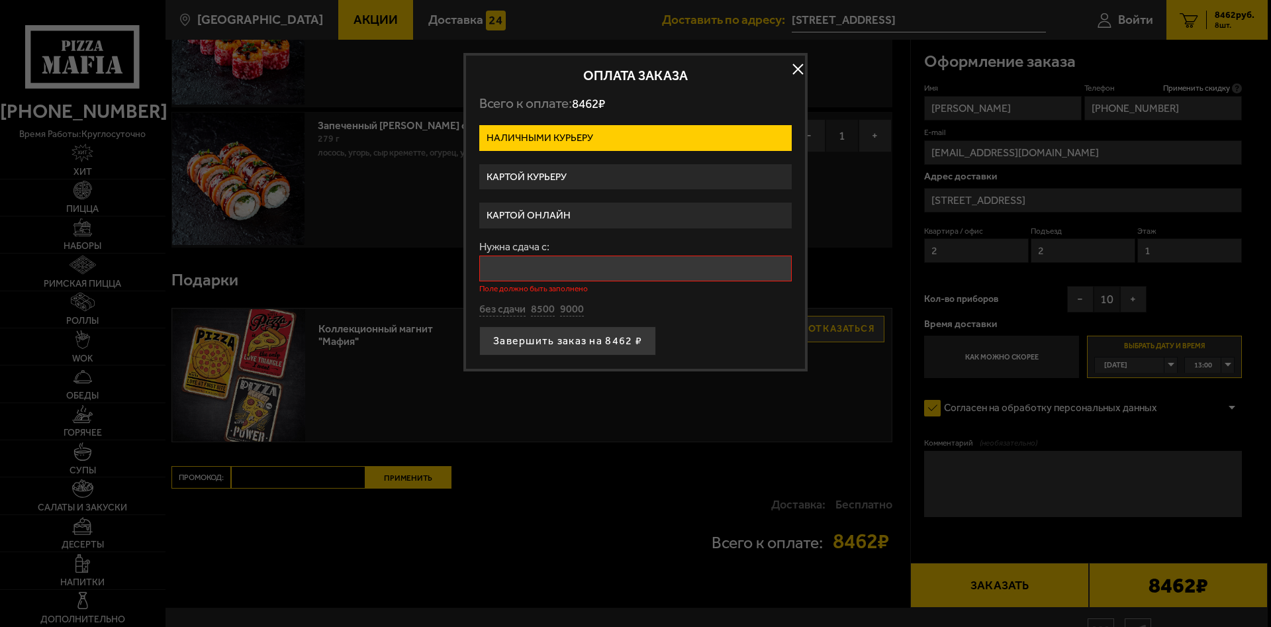
click at [595, 262] on input "Нужна сдача с:" at bounding box center [635, 268] width 312 height 26
click at [496, 304] on button "без сдачи" at bounding box center [502, 309] width 46 height 15
type input "0"
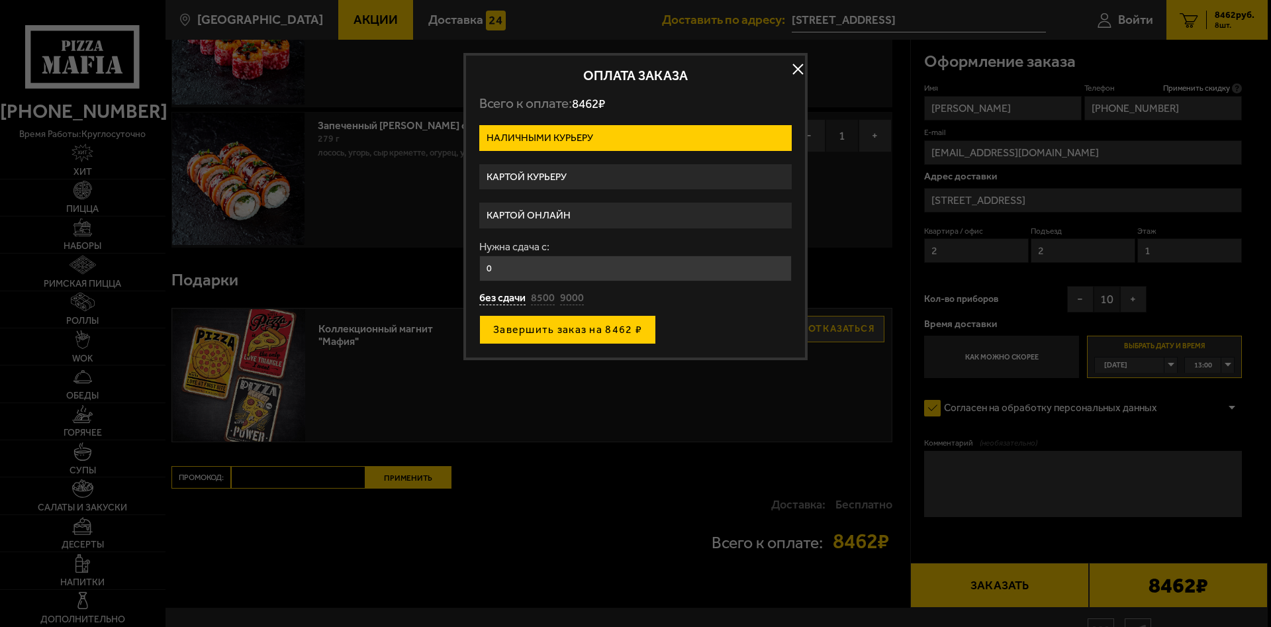
click at [632, 336] on button "Завершить заказ на 8462 ₽" at bounding box center [567, 329] width 177 height 29
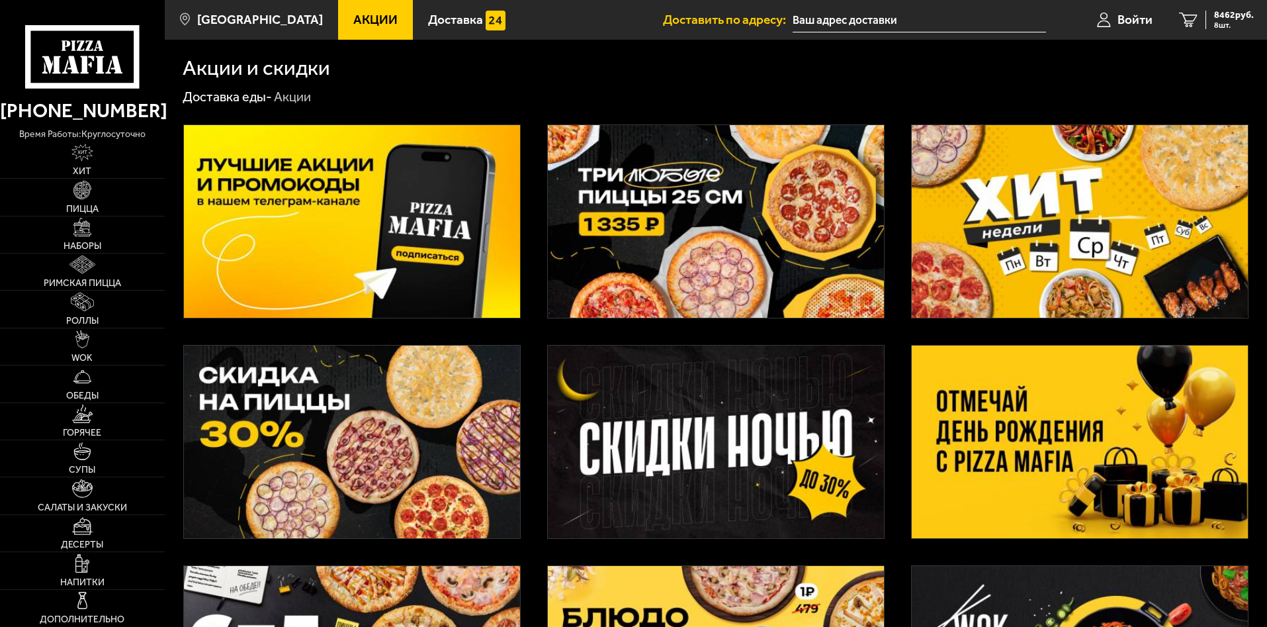
type input "[STREET_ADDRESS]"
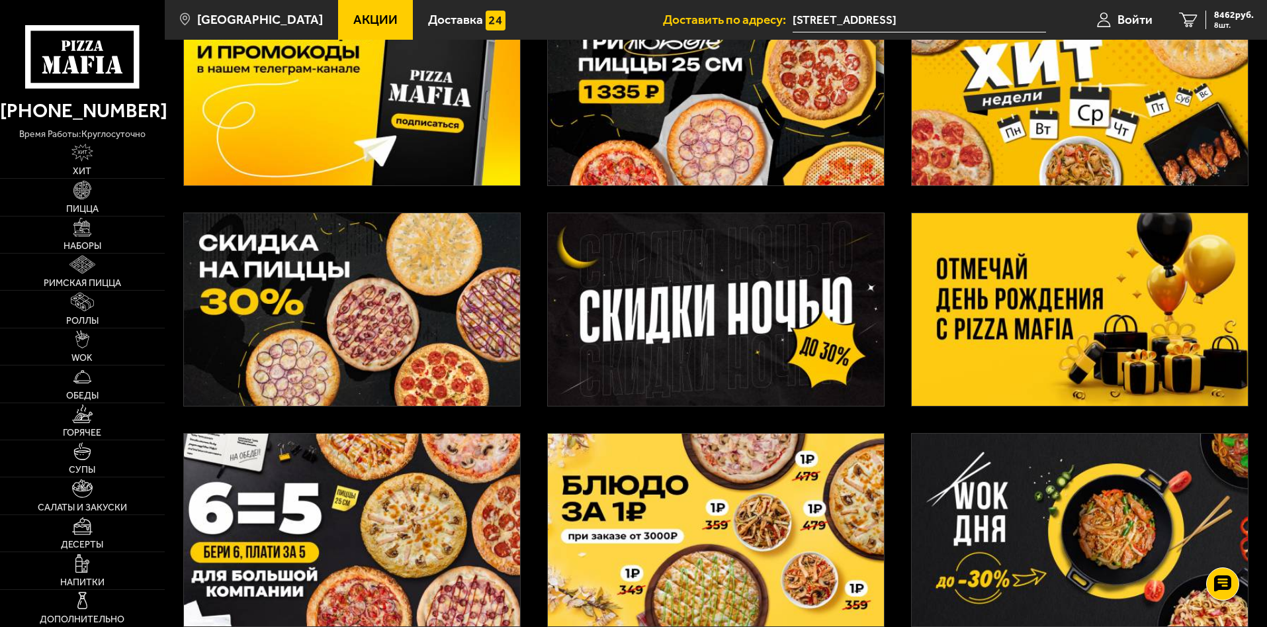
click at [977, 297] on img at bounding box center [1080, 309] width 336 height 193
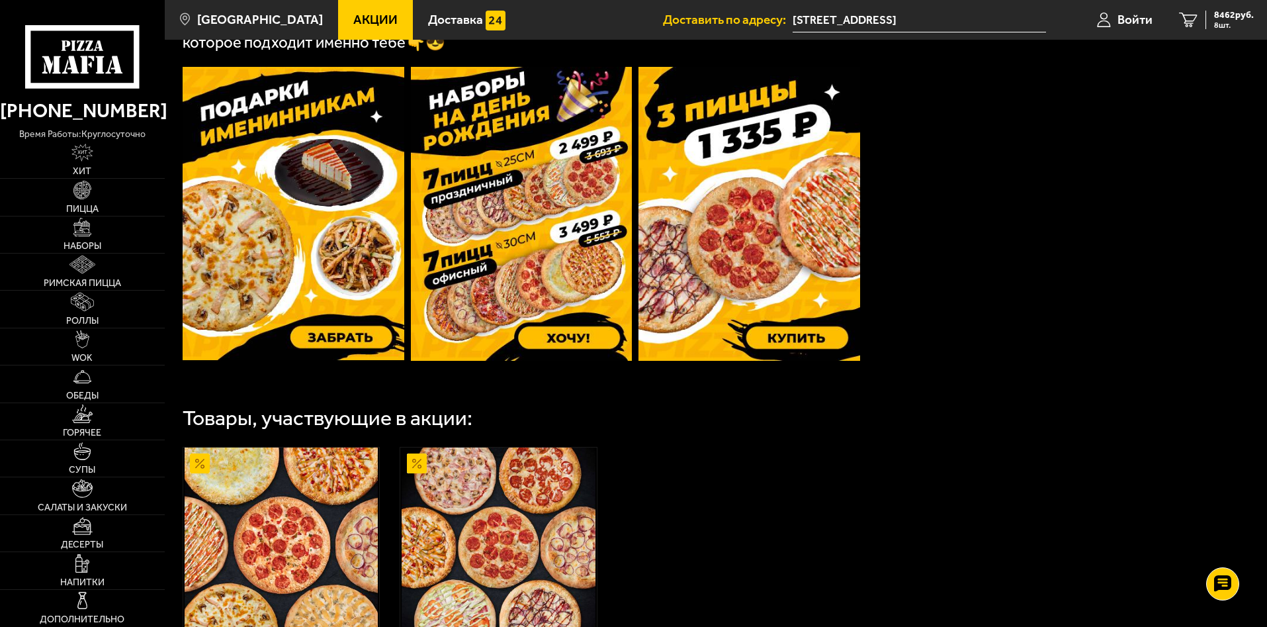
scroll to position [662, 0]
